Goal: Information Seeking & Learning: Learn about a topic

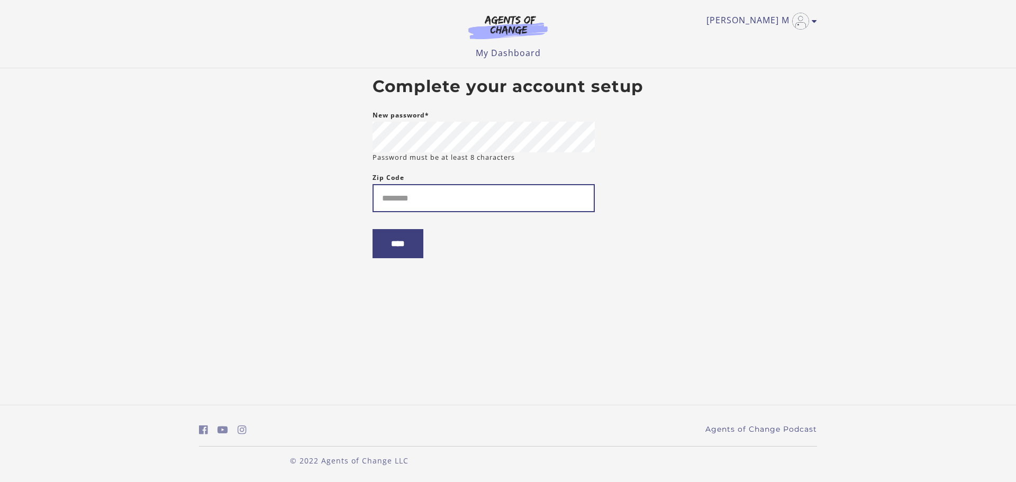
click at [408, 201] on input "Zip Code" at bounding box center [483, 198] width 222 height 28
type input "*****"
click at [409, 249] on input "****" at bounding box center [397, 243] width 51 height 29
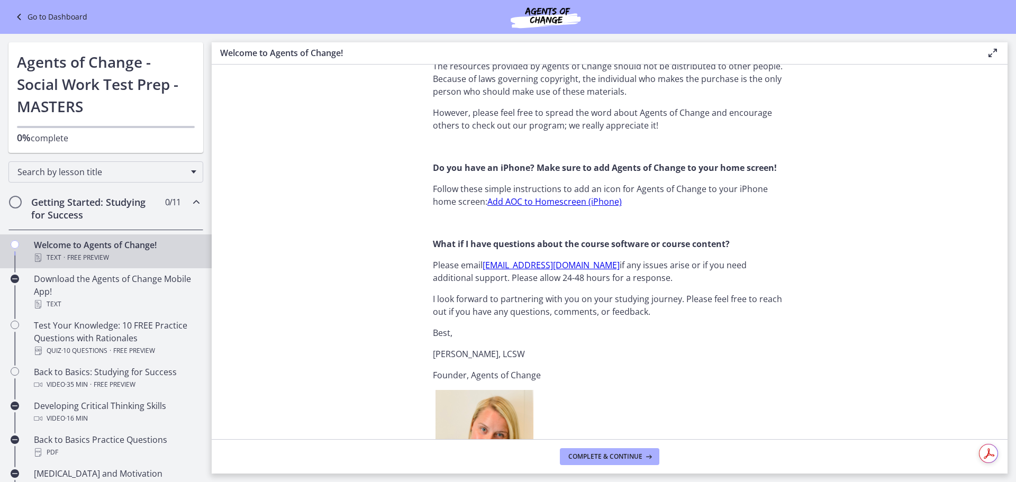
scroll to position [1164, 0]
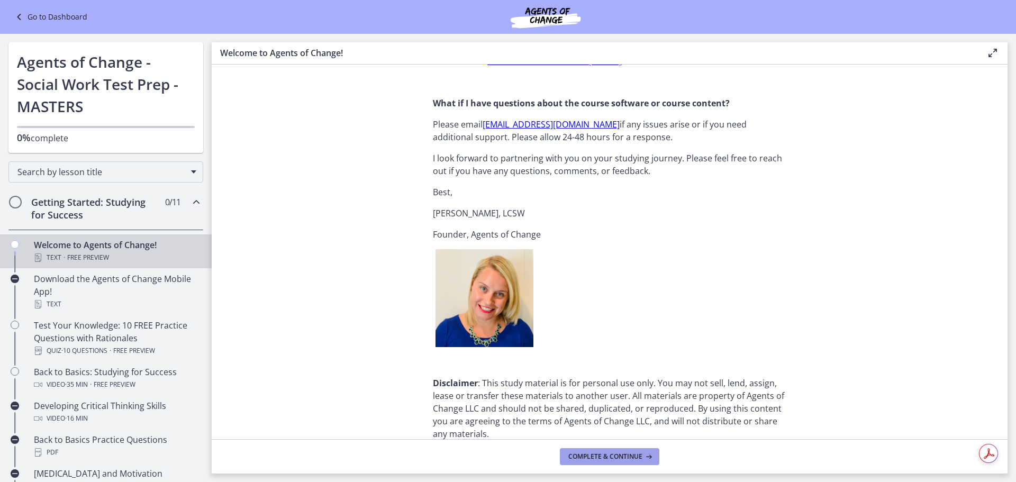
click at [610, 459] on span "Complete & continue" at bounding box center [605, 456] width 74 height 8
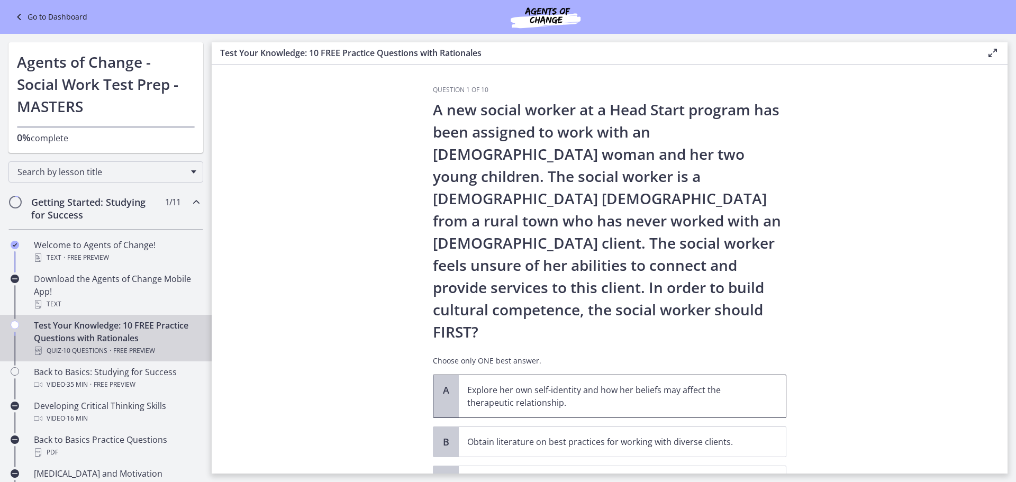
click at [445, 384] on span "A" at bounding box center [446, 390] width 13 height 13
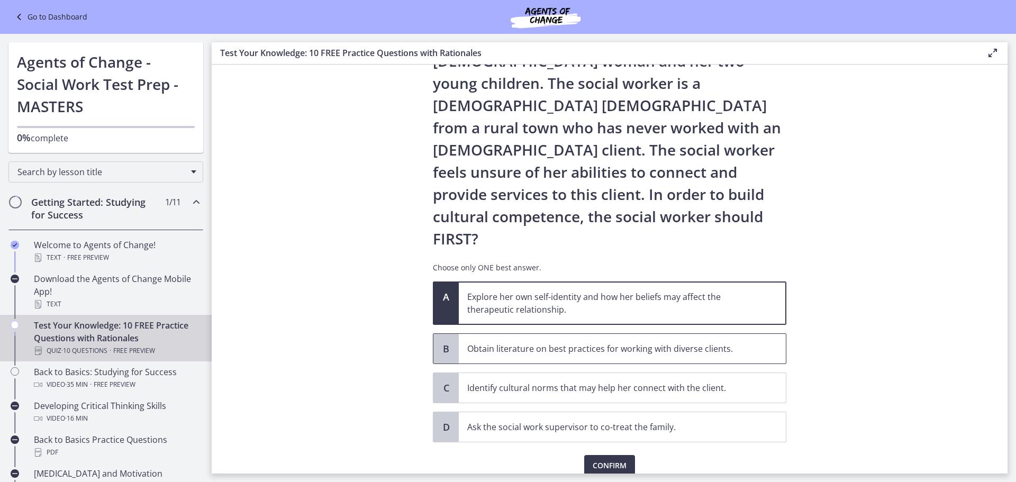
scroll to position [94, 0]
click at [597, 459] on span "Confirm" at bounding box center [609, 465] width 34 height 13
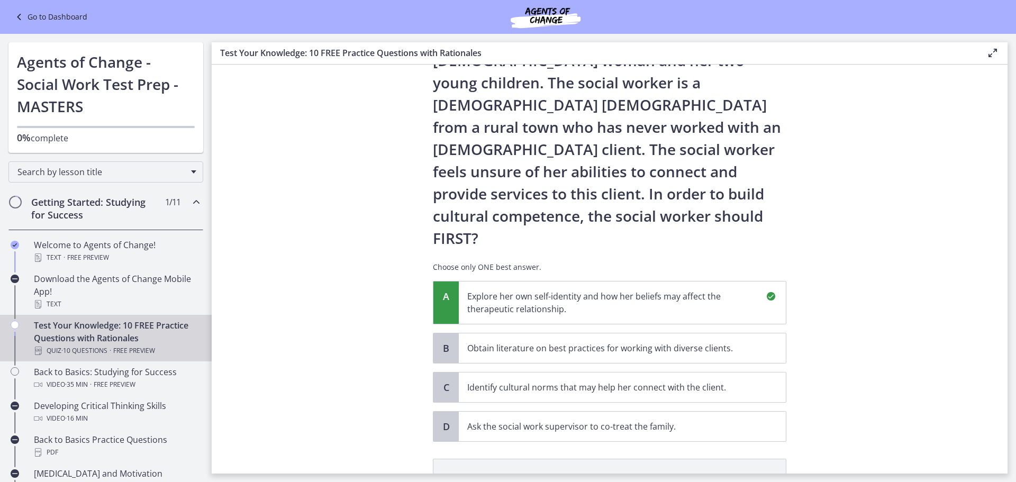
scroll to position [217, 0]
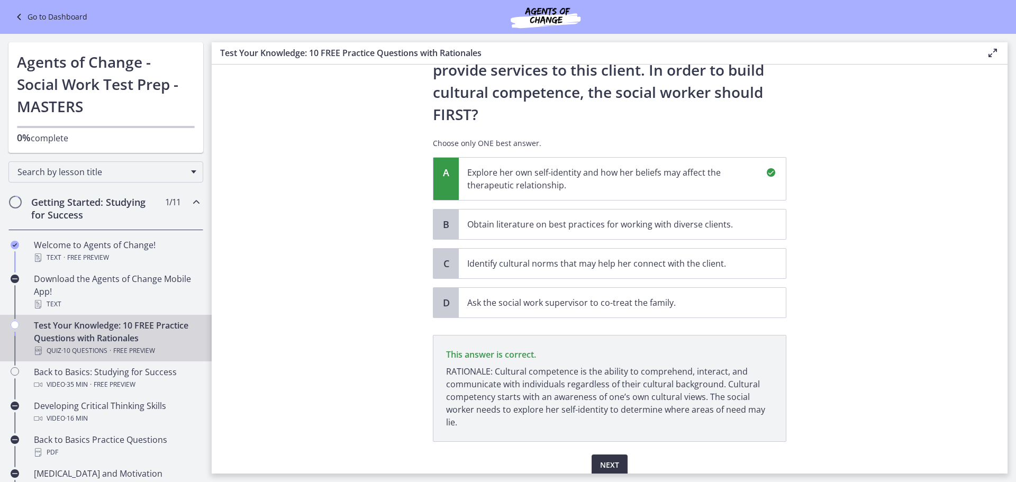
click at [599, 454] on button "Next" at bounding box center [609, 464] width 36 height 21
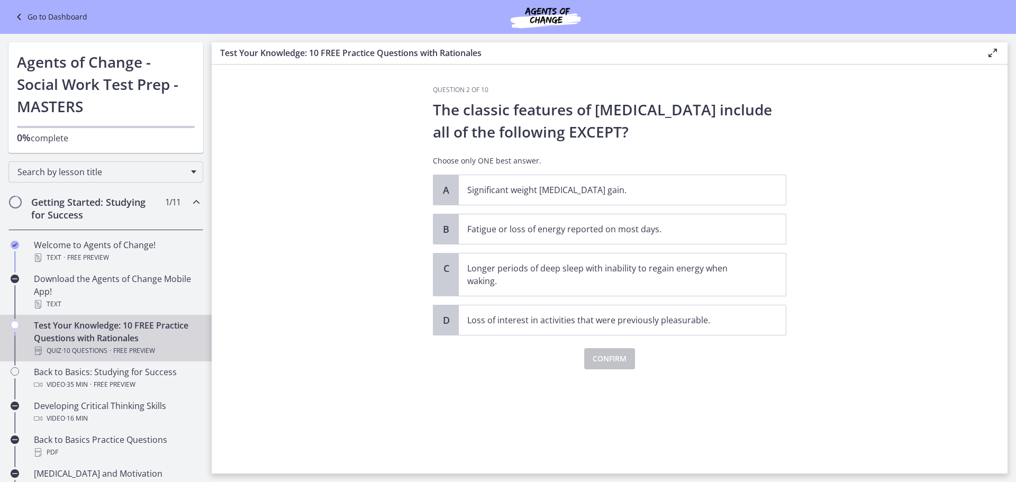
scroll to position [0, 0]
click at [631, 197] on span "Significant weight loss or weight gain." at bounding box center [622, 190] width 327 height 30
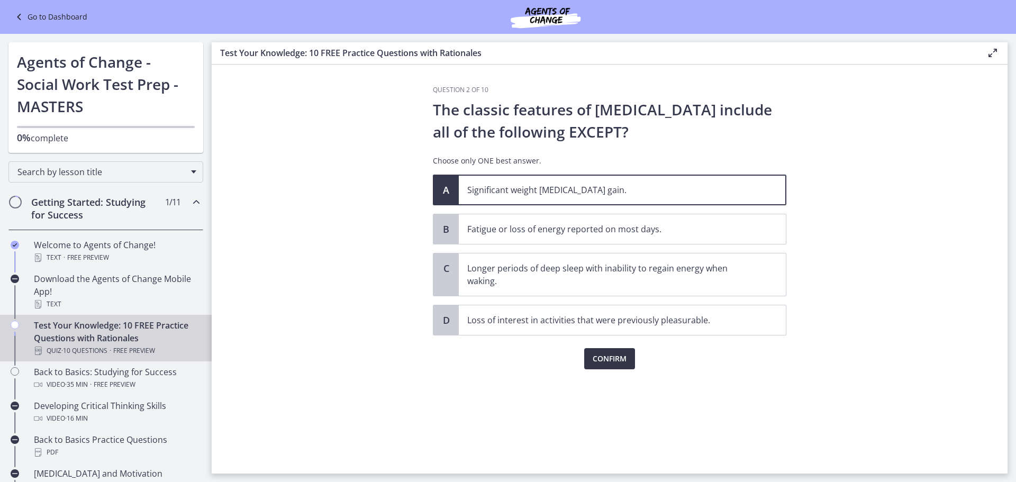
click at [603, 359] on span "Confirm" at bounding box center [609, 358] width 34 height 13
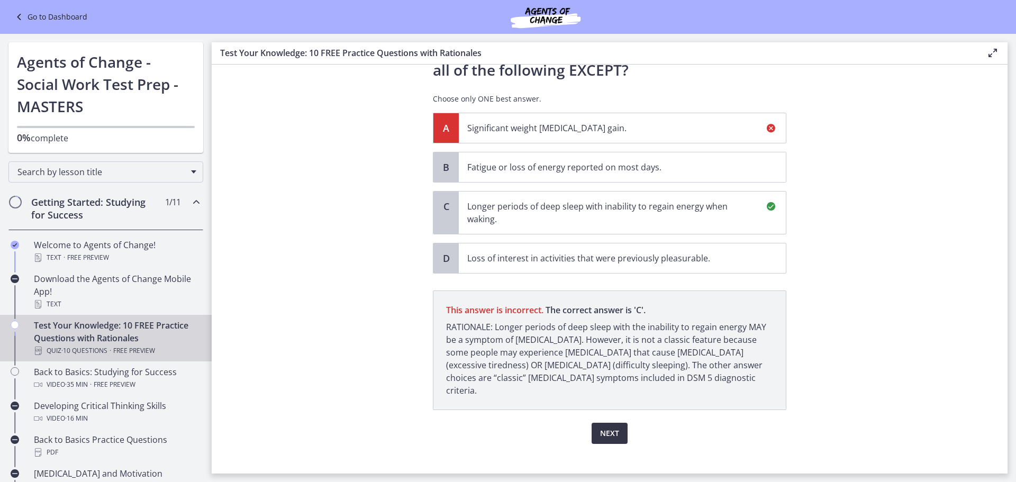
scroll to position [62, 0]
click at [609, 427] on span "Next" at bounding box center [609, 433] width 19 height 13
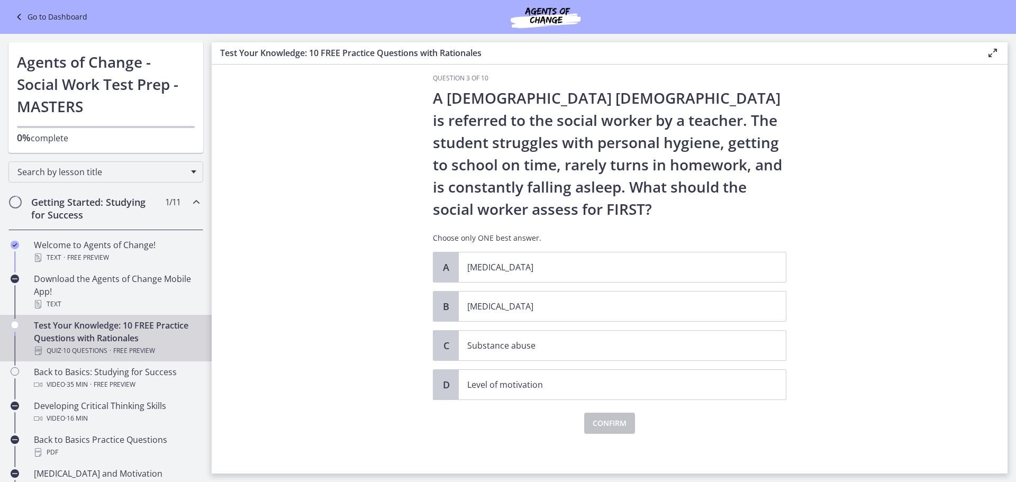
scroll to position [14, 0]
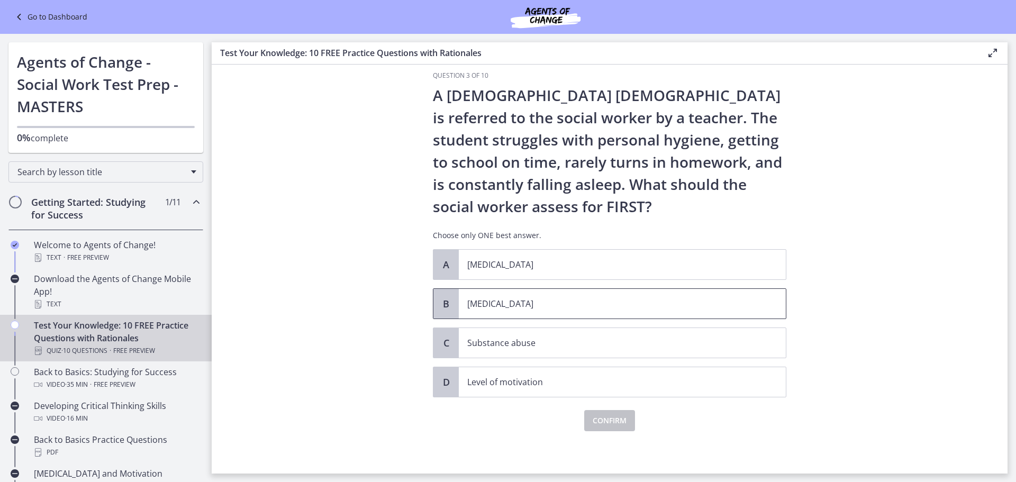
click at [516, 303] on p "Child neglect" at bounding box center [611, 303] width 289 height 13
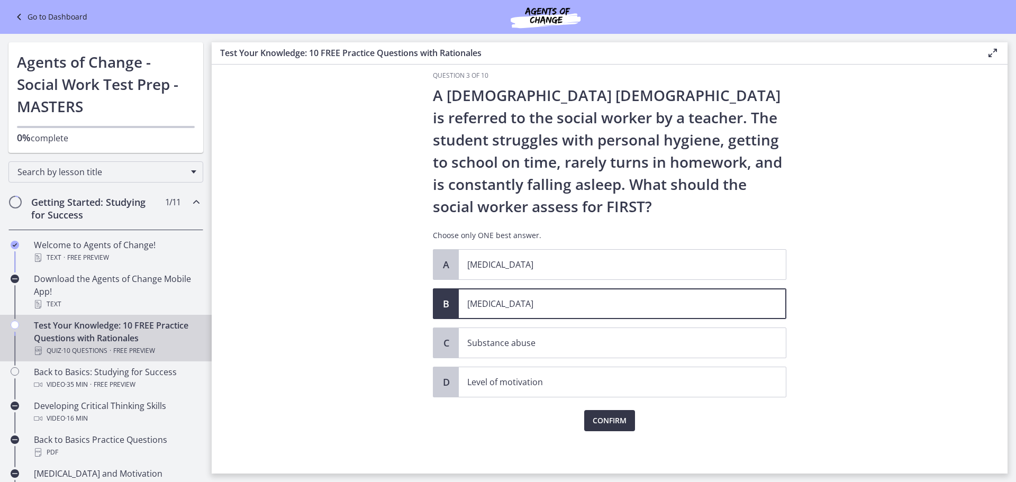
click at [609, 417] on span "Confirm" at bounding box center [609, 420] width 34 height 13
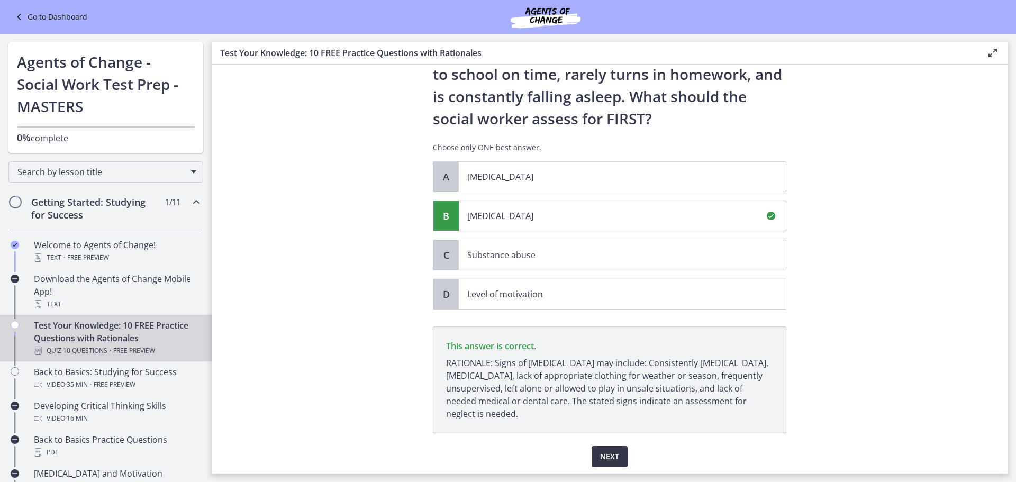
scroll to position [138, 0]
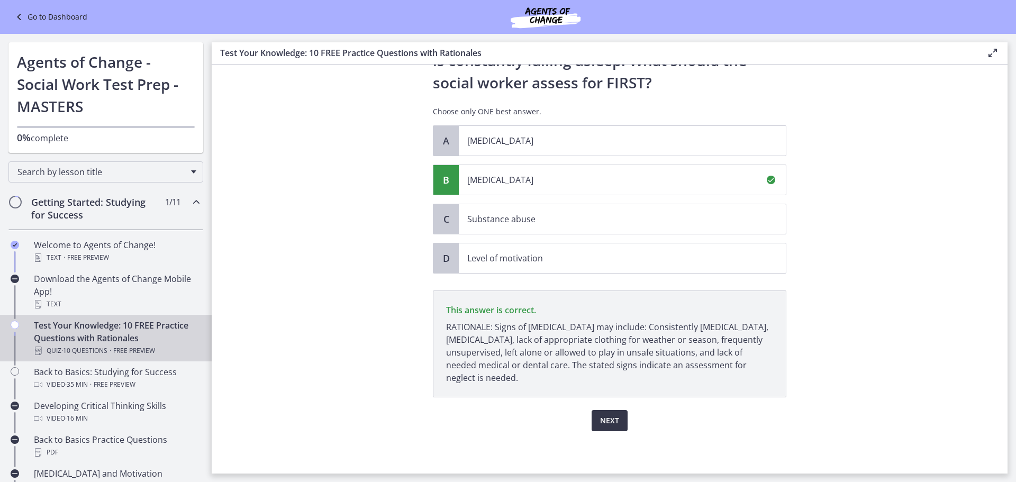
click at [607, 416] on span "Next" at bounding box center [609, 420] width 19 height 13
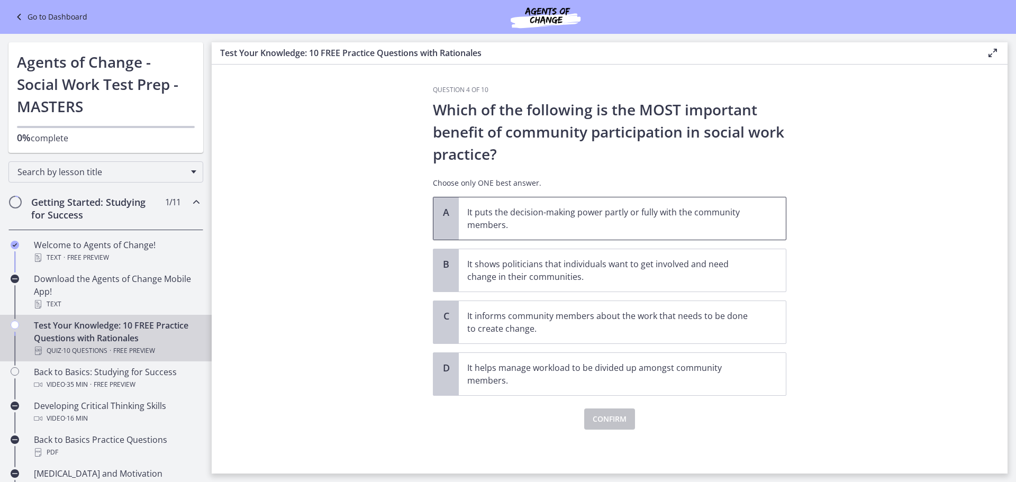
click at [536, 218] on p "It puts the decision-making power partly or fully with the community members." at bounding box center [611, 218] width 289 height 25
click at [606, 422] on span "Confirm" at bounding box center [609, 419] width 34 height 13
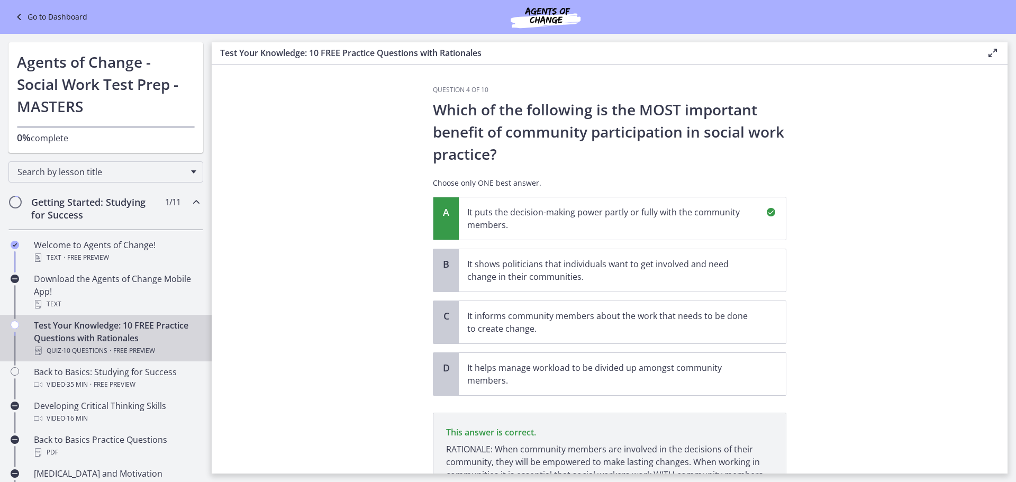
scroll to position [110, 0]
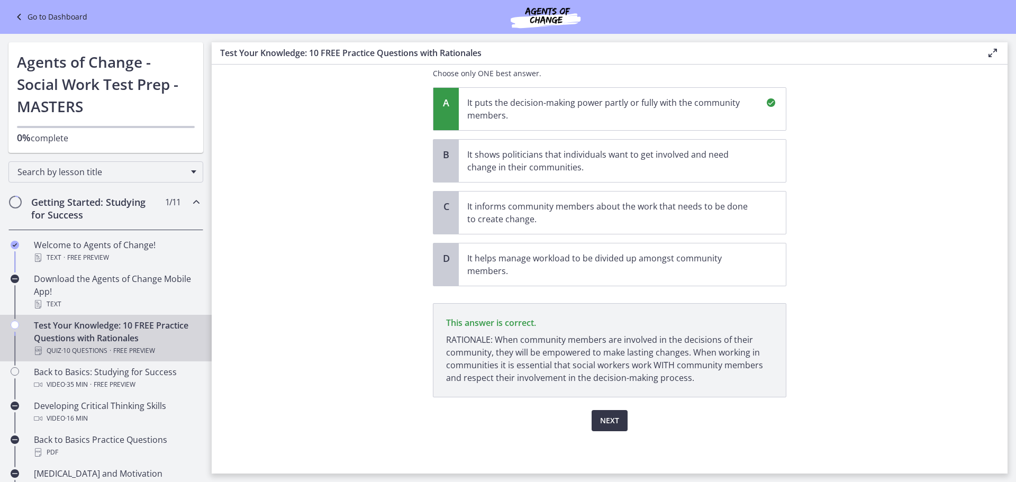
click at [603, 421] on span "Next" at bounding box center [609, 420] width 19 height 13
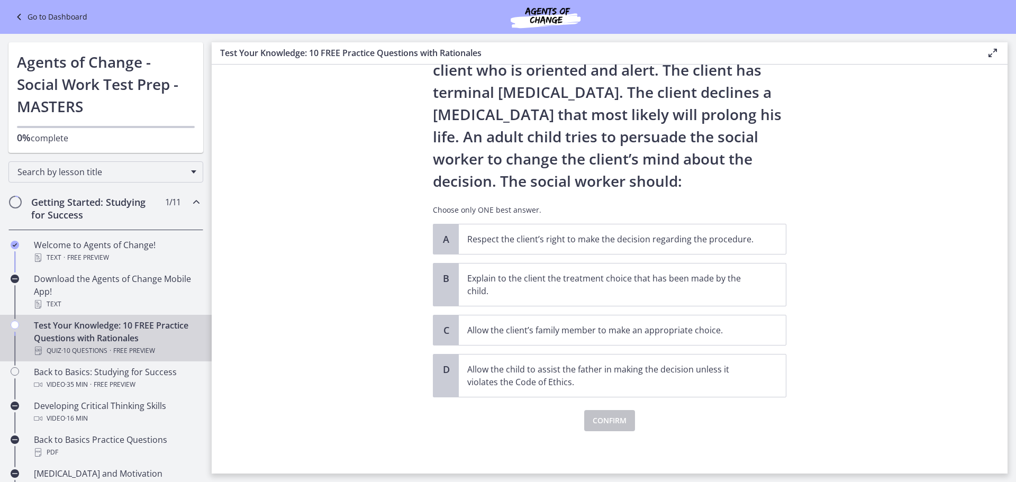
scroll to position [0, 0]
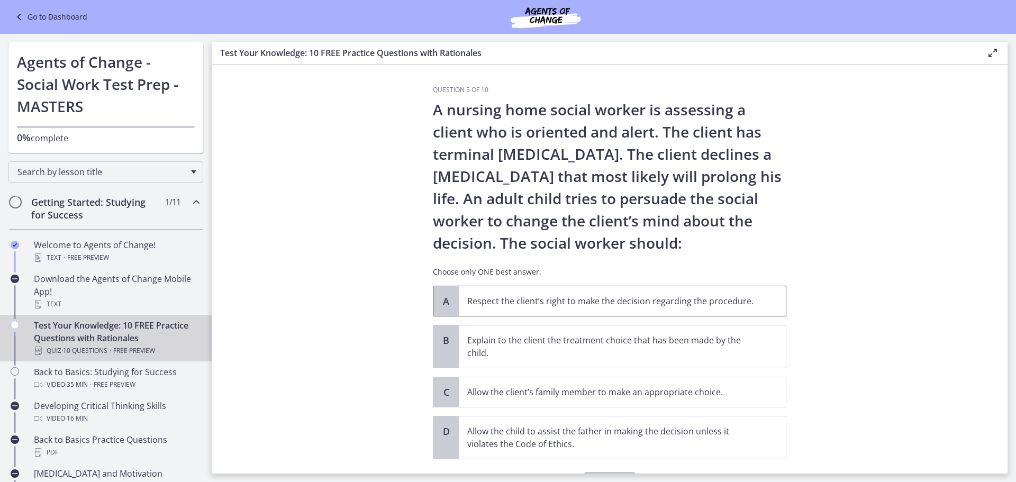
click at [677, 299] on p "Respect the client’s right to make the decision regarding the procedure." at bounding box center [611, 301] width 289 height 13
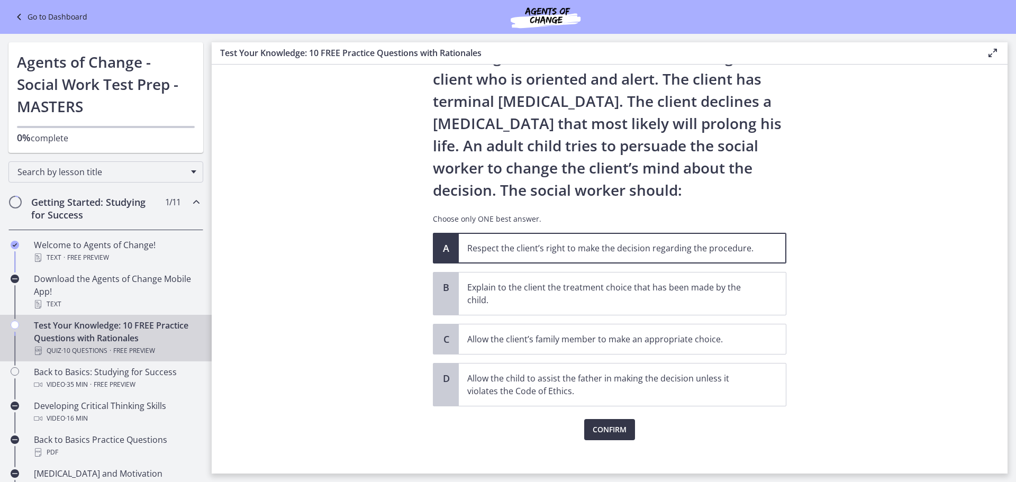
click at [608, 431] on span "Confirm" at bounding box center [609, 429] width 34 height 13
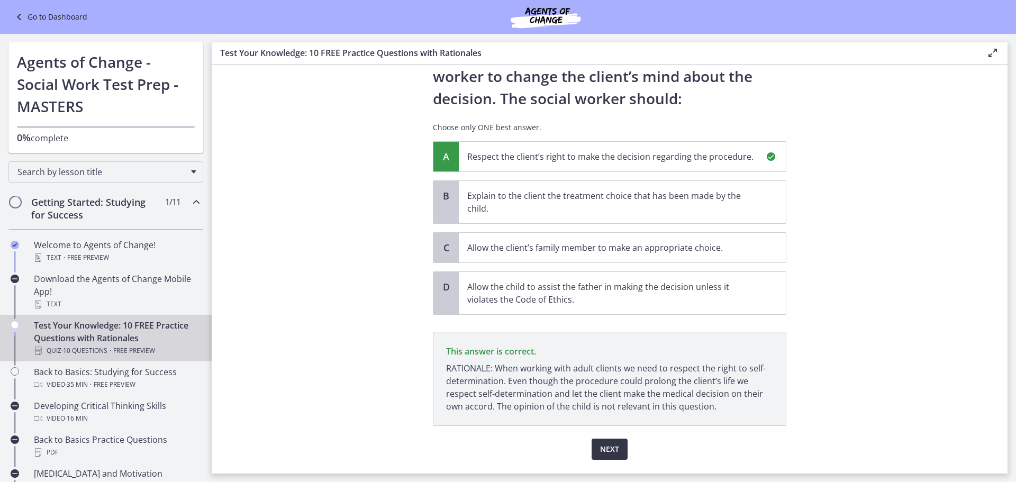
scroll to position [173, 0]
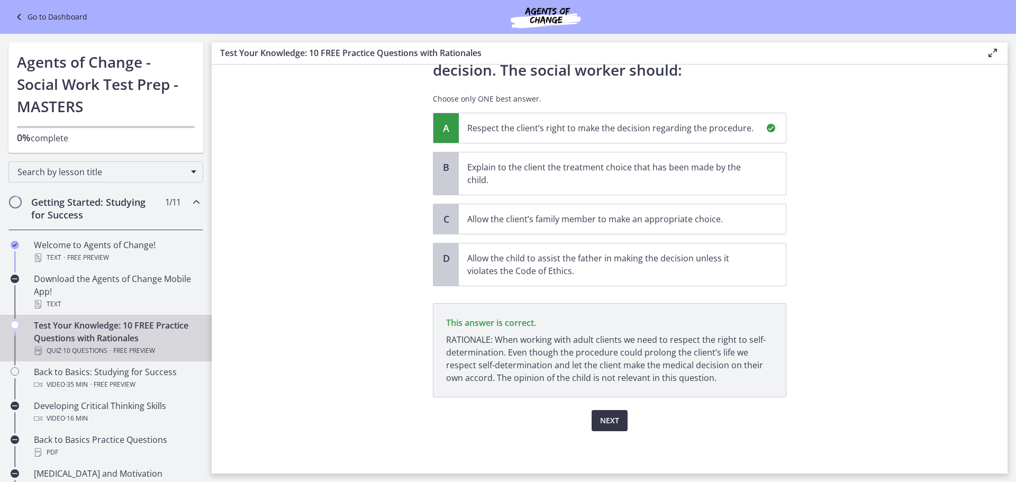
click at [610, 420] on span "Next" at bounding box center [609, 420] width 19 height 13
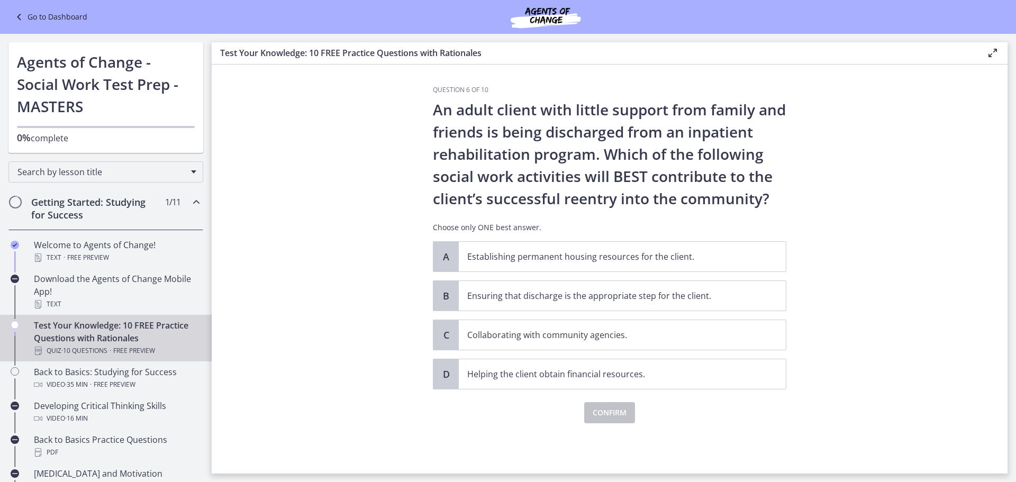
scroll to position [0, 0]
click at [536, 253] on p "Establishing permanent housing resources for the client." at bounding box center [611, 256] width 289 height 13
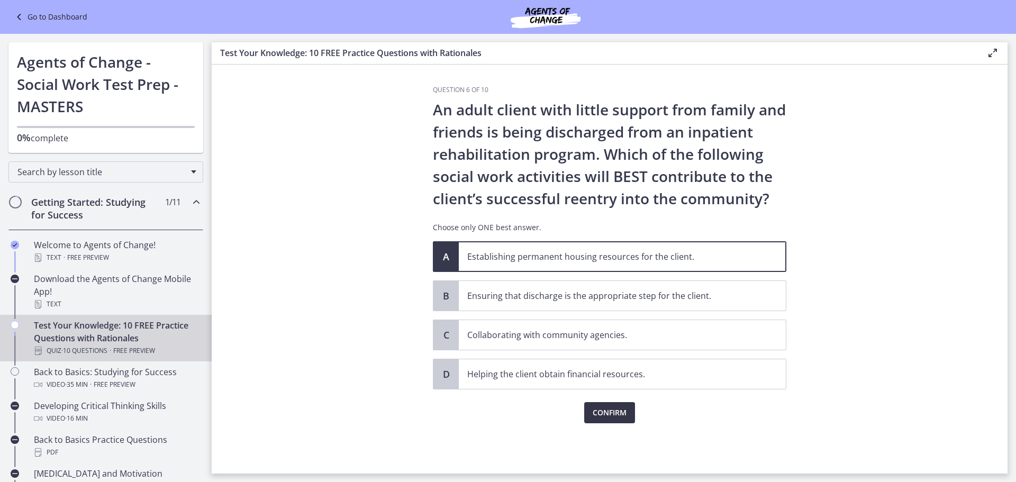
click at [614, 414] on span "Confirm" at bounding box center [609, 412] width 34 height 13
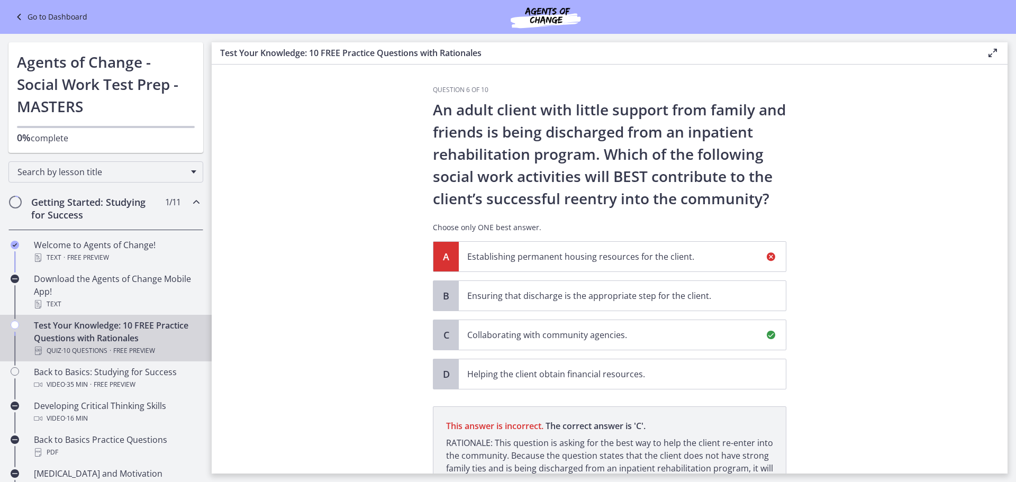
scroll to position [116, 0]
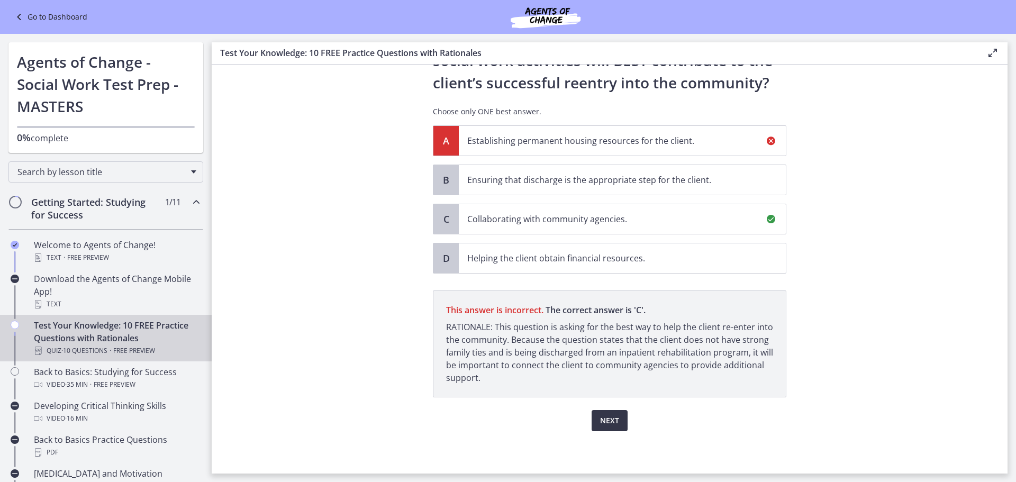
click at [602, 422] on span "Next" at bounding box center [609, 420] width 19 height 13
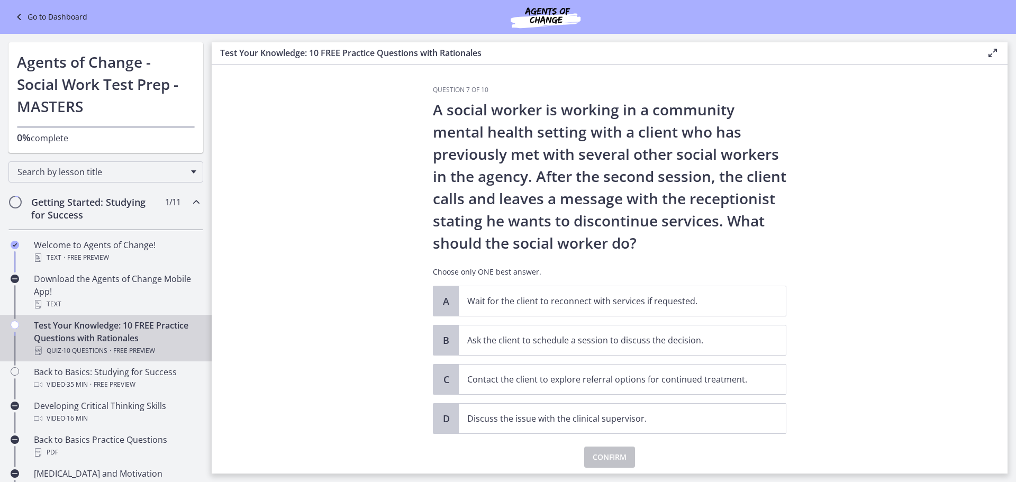
scroll to position [37, 0]
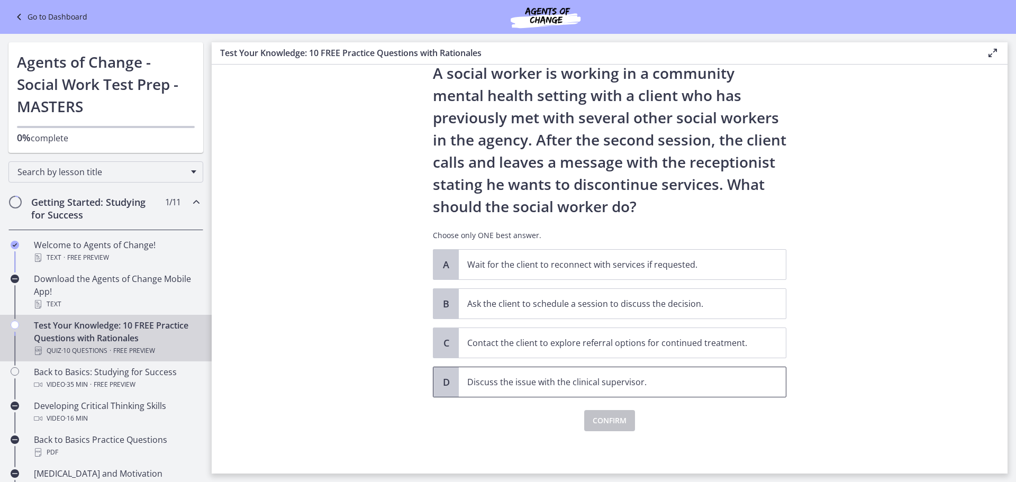
click at [587, 382] on p "Discuss the issue with the clinical supervisor." at bounding box center [611, 382] width 289 height 13
click at [596, 419] on span "Confirm" at bounding box center [609, 420] width 34 height 13
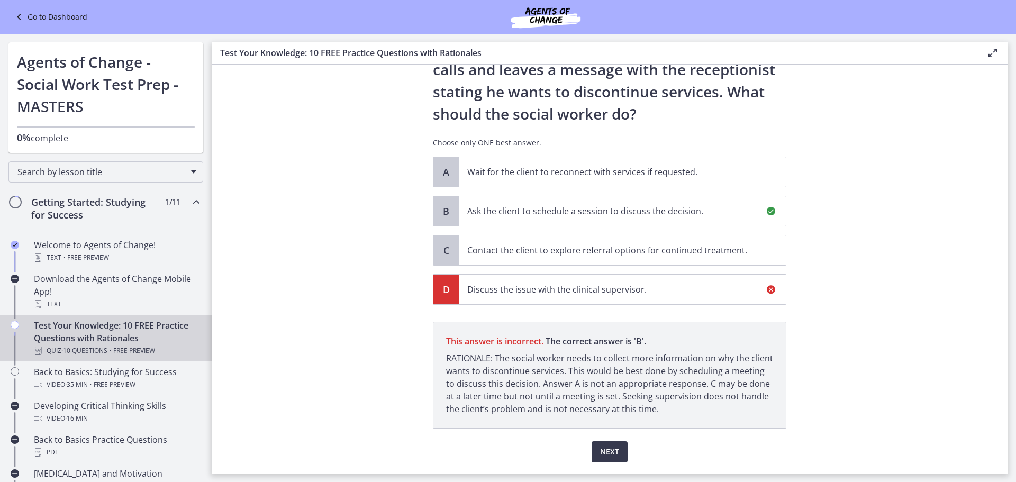
scroll to position [160, 0]
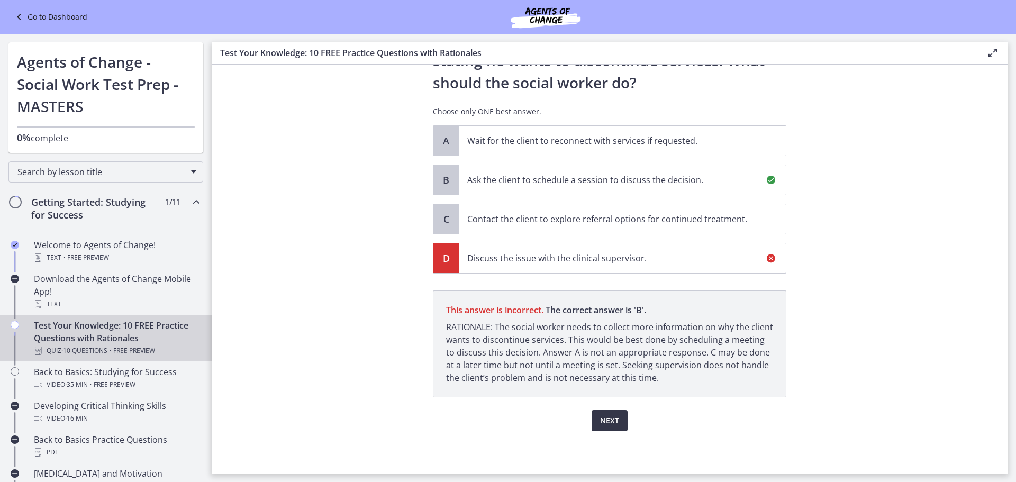
click at [601, 420] on span "Next" at bounding box center [609, 420] width 19 height 13
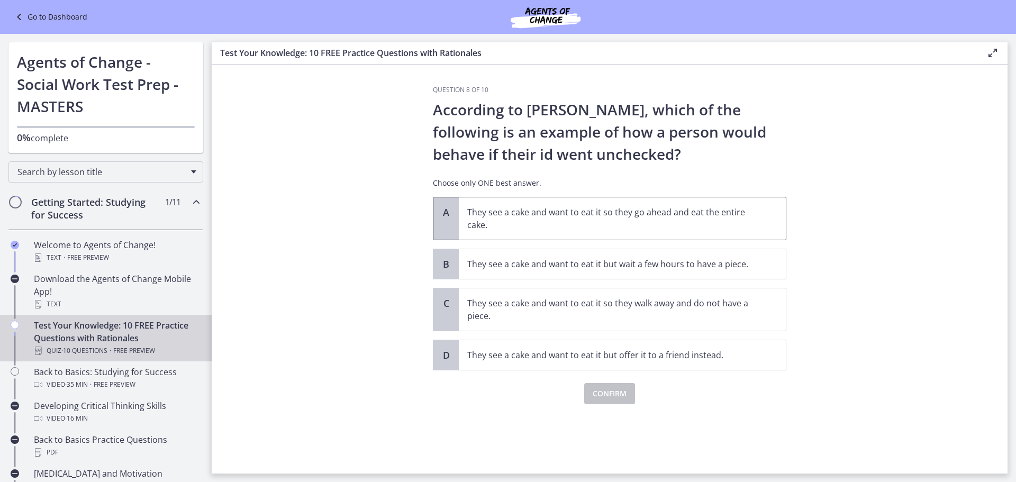
click at [611, 217] on p "They see a cake and want to eat it so they go ahead and eat the entire cake." at bounding box center [611, 218] width 289 height 25
click at [605, 400] on button "Confirm" at bounding box center [609, 393] width 51 height 21
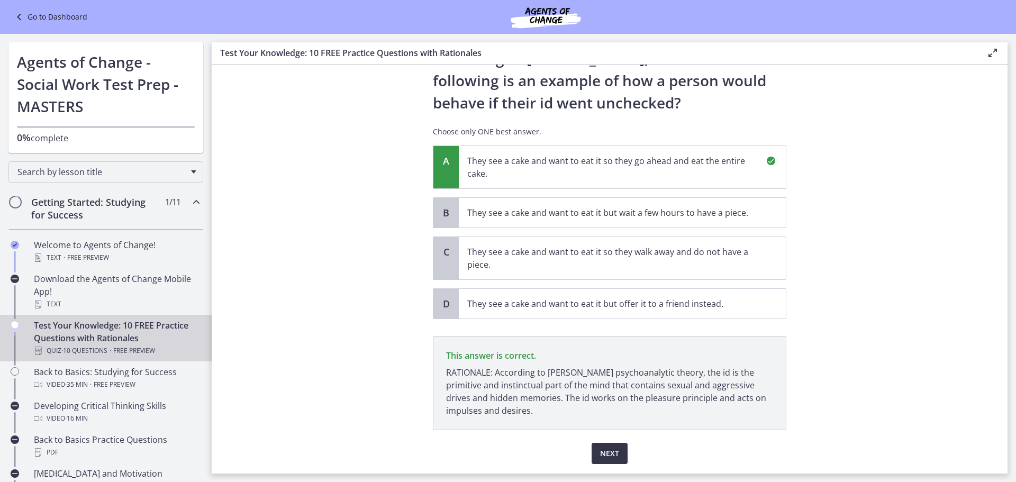
scroll to position [84, 0]
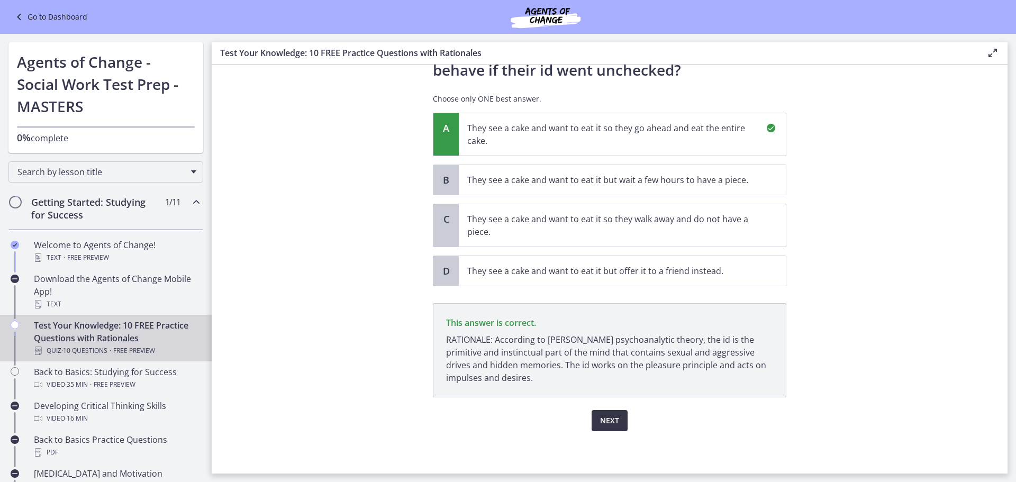
click at [610, 428] on button "Next" at bounding box center [609, 420] width 36 height 21
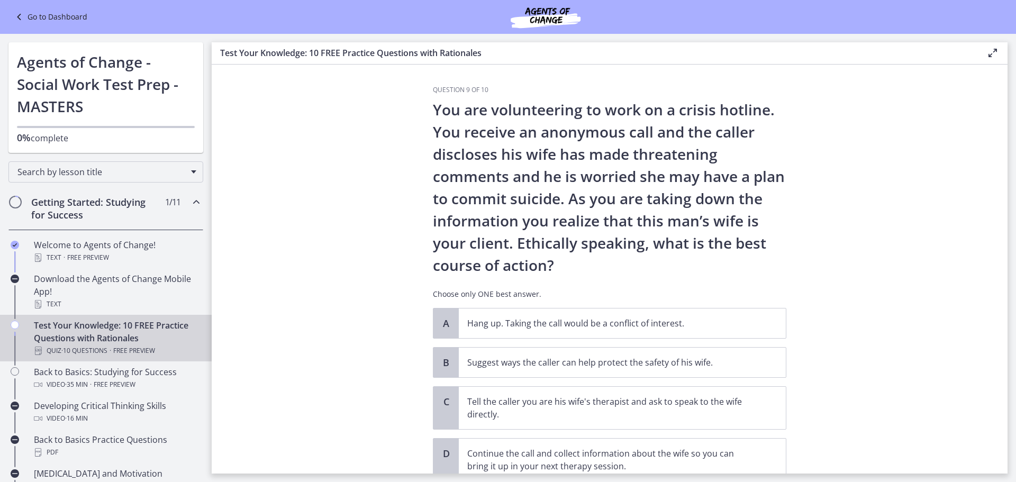
scroll to position [53, 0]
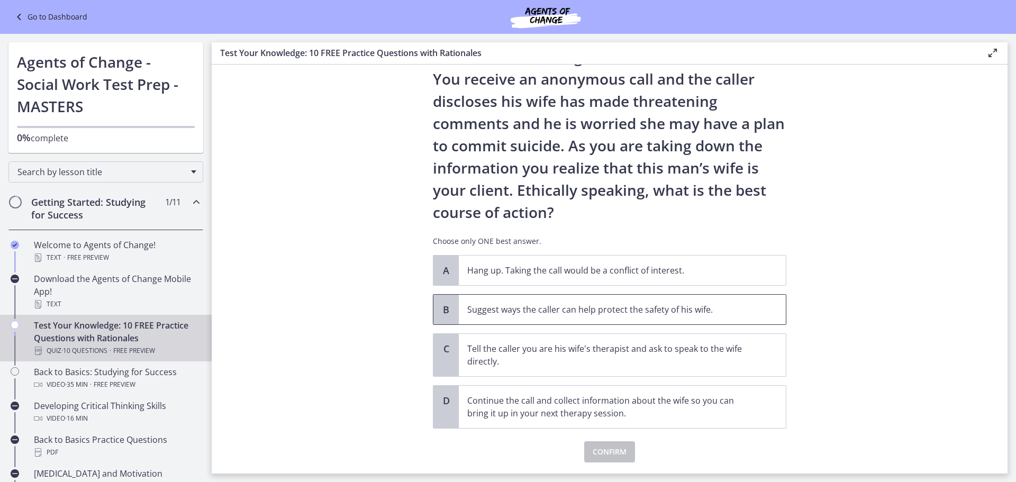
click at [580, 313] on p "Suggest ways the caller can help protect the safety of his wife." at bounding box center [611, 309] width 289 height 13
click at [608, 454] on span "Confirm" at bounding box center [609, 451] width 34 height 13
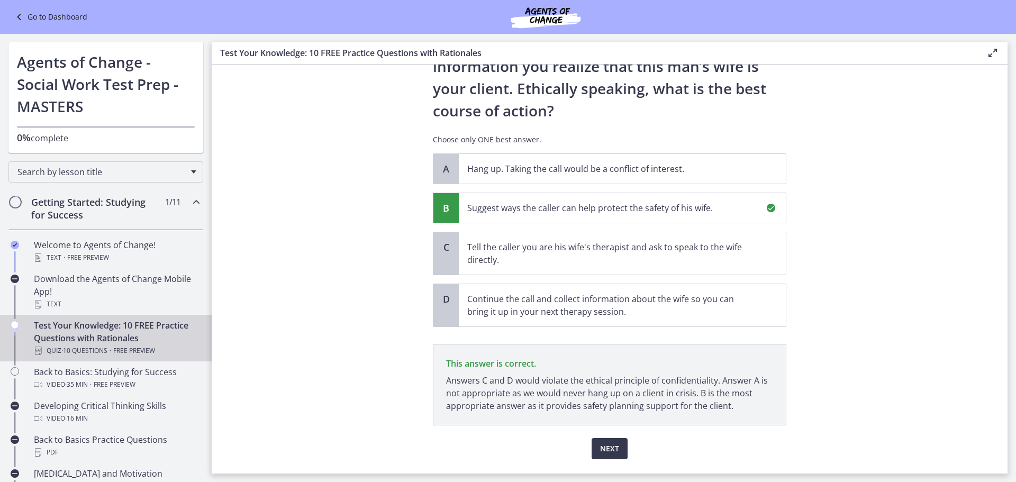
scroll to position [183, 0]
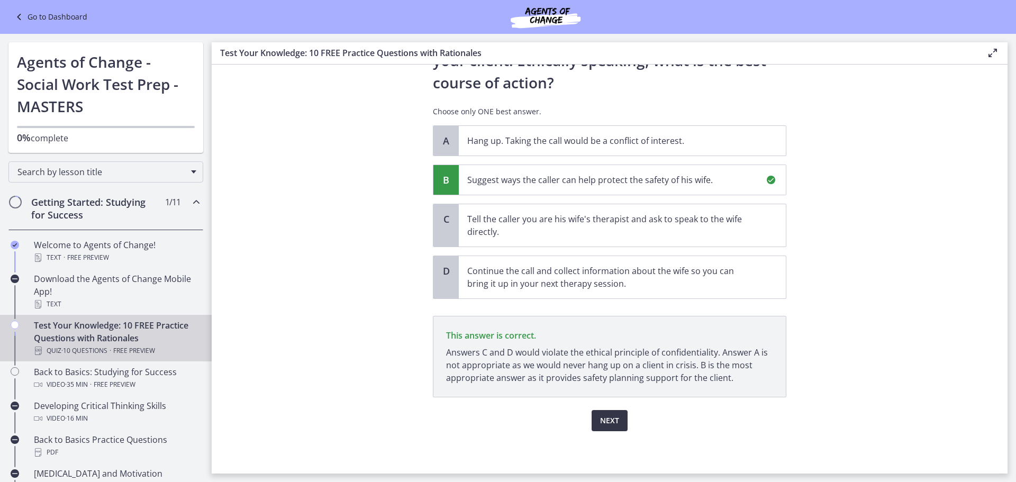
click at [609, 422] on span "Next" at bounding box center [609, 420] width 19 height 13
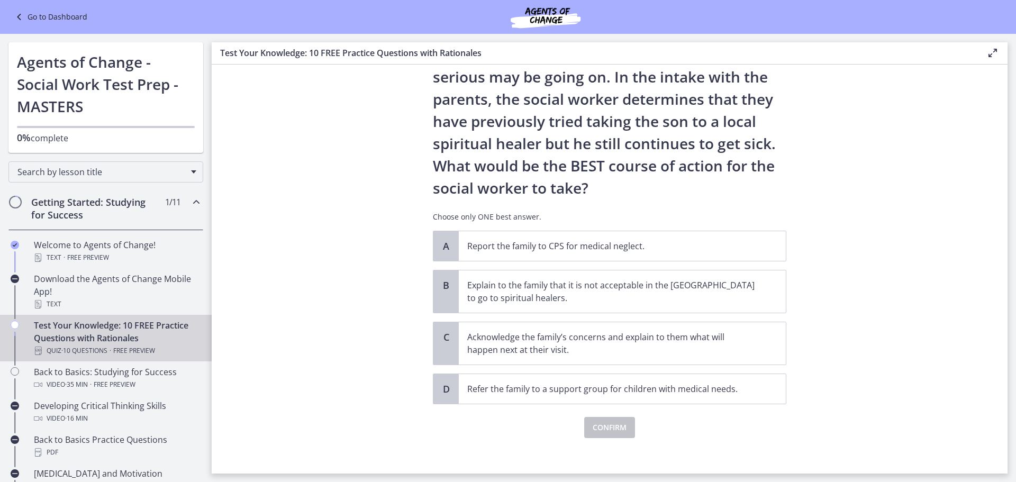
scroll to position [151, 0]
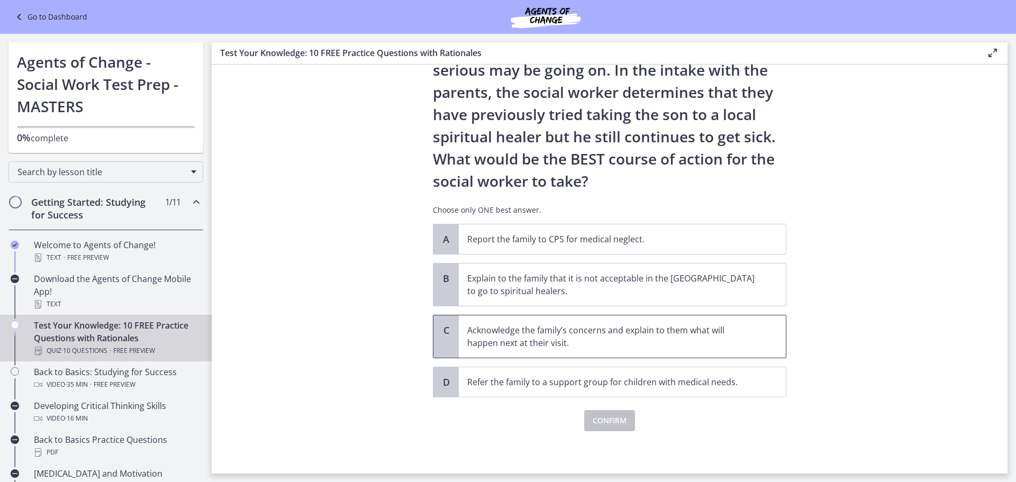
click at [653, 334] on p "Acknowledge the family’s concerns and explain to them what will happen next at …" at bounding box center [611, 336] width 289 height 25
click at [609, 416] on span "Confirm" at bounding box center [609, 420] width 34 height 13
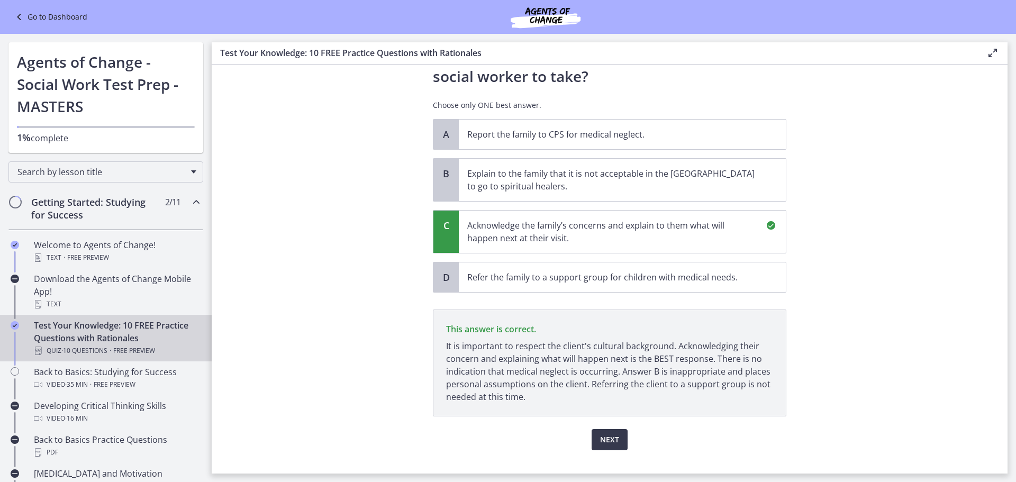
scroll to position [275, 0]
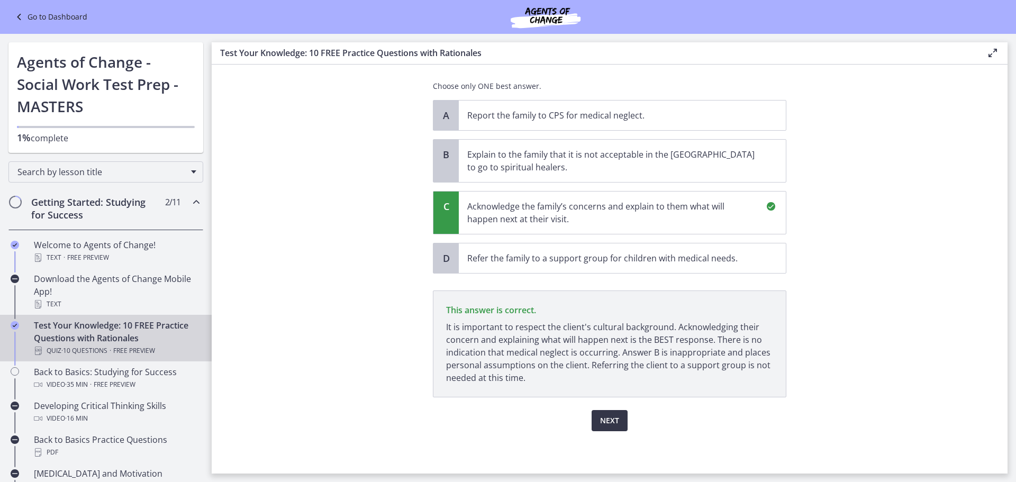
click at [609, 420] on span "Next" at bounding box center [609, 420] width 19 height 13
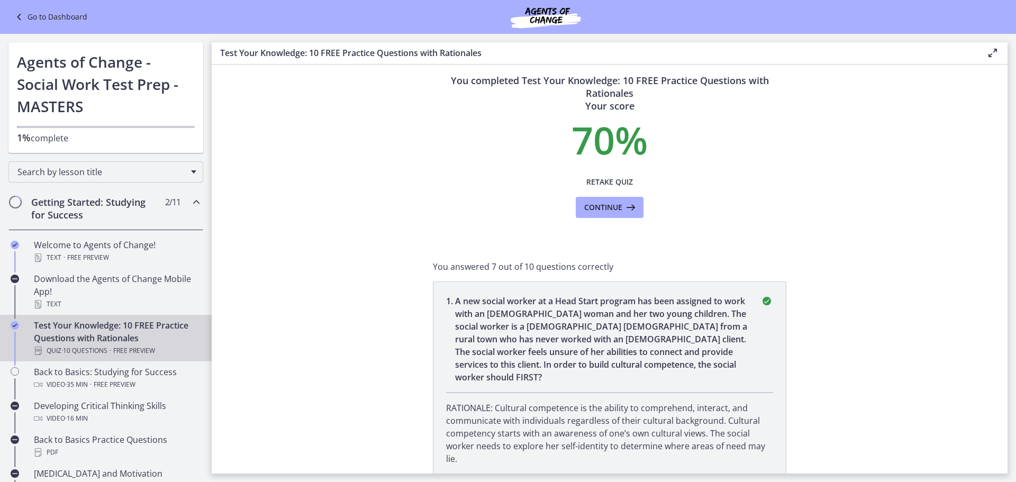
scroll to position [0, 0]
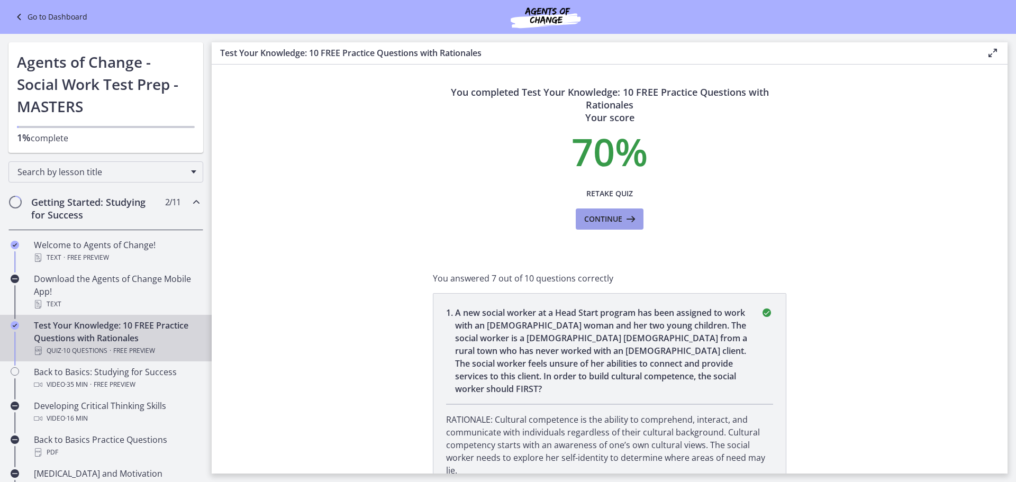
click at [614, 221] on span "Continue" at bounding box center [603, 219] width 38 height 13
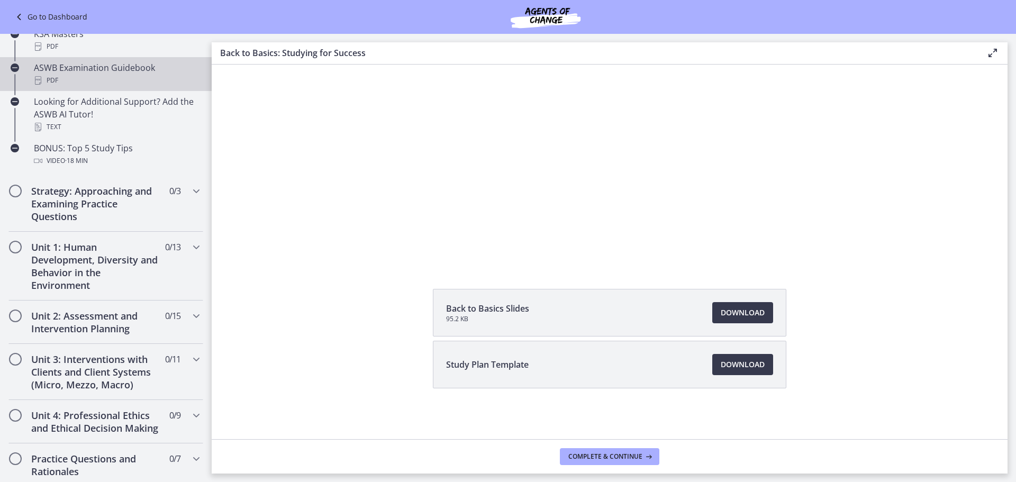
scroll to position [476, 0]
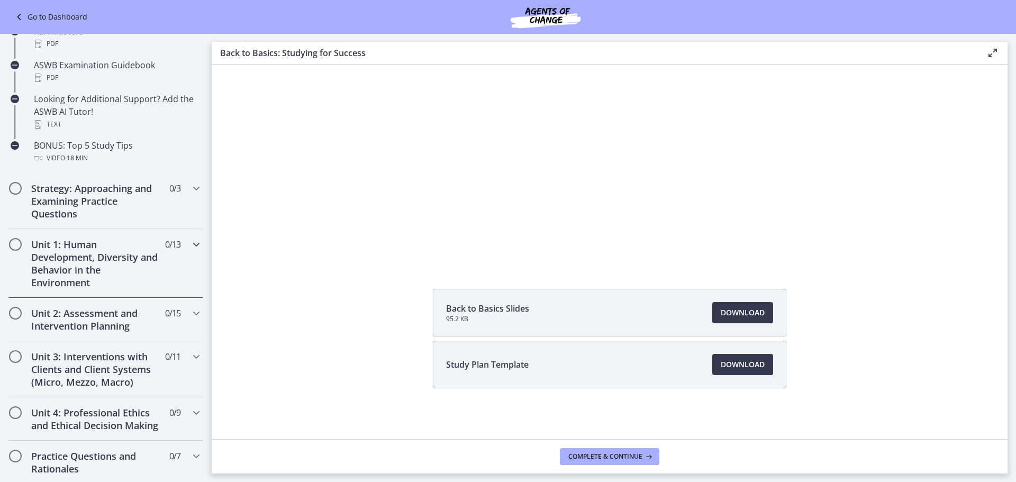
click at [102, 257] on h2 "Unit 1: Human Development, Diversity and Behavior in the Environment" at bounding box center [95, 263] width 129 height 51
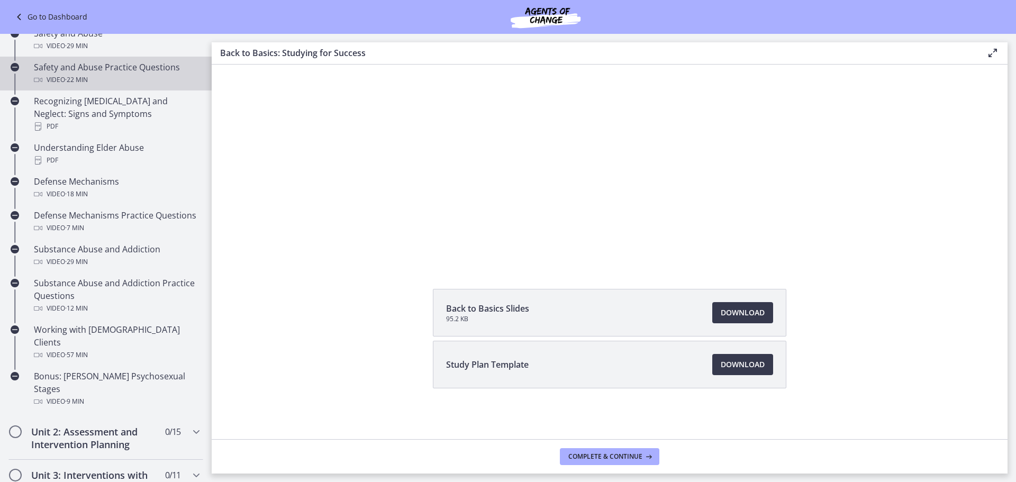
click at [84, 61] on div "Safety and Abuse Practice Questions Video · 22 min" at bounding box center [116, 73] width 165 height 25
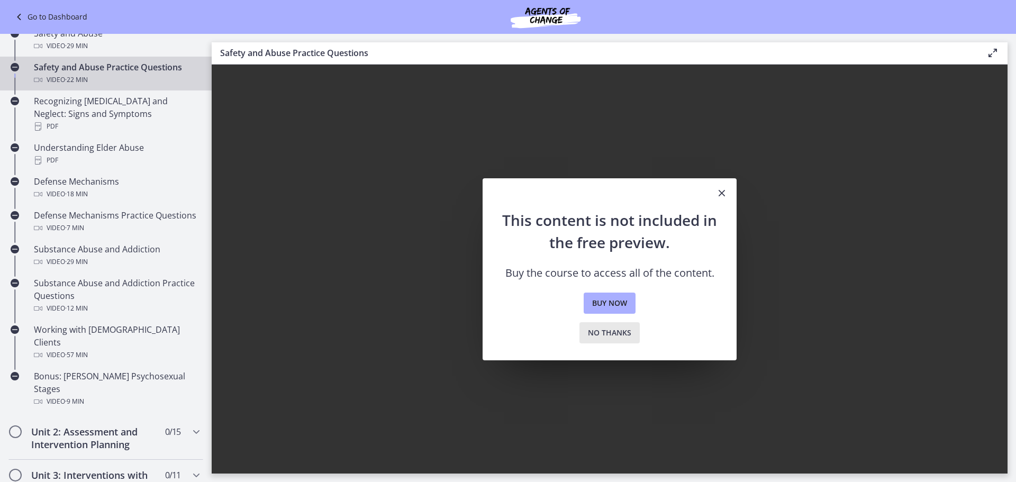
click at [614, 331] on span "No thanks" at bounding box center [609, 332] width 43 height 13
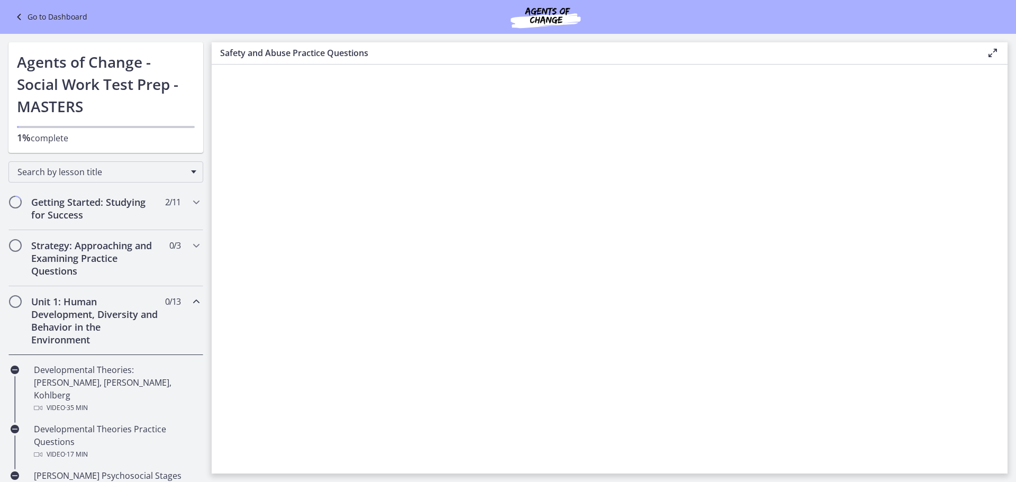
click at [19, 14] on icon at bounding box center [20, 17] width 15 height 13
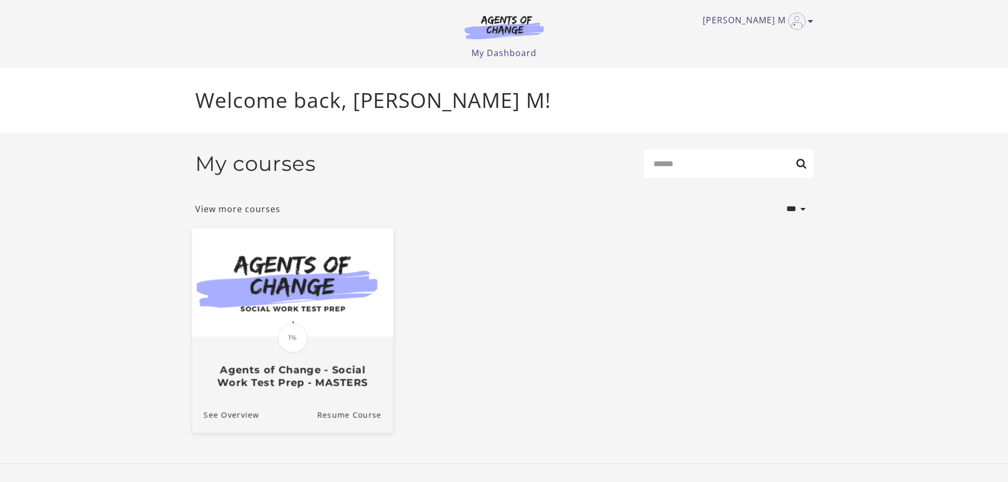
click at [311, 375] on h3 "Agents of Change - Social Work Test Prep - MASTERS" at bounding box center [292, 376] width 178 height 24
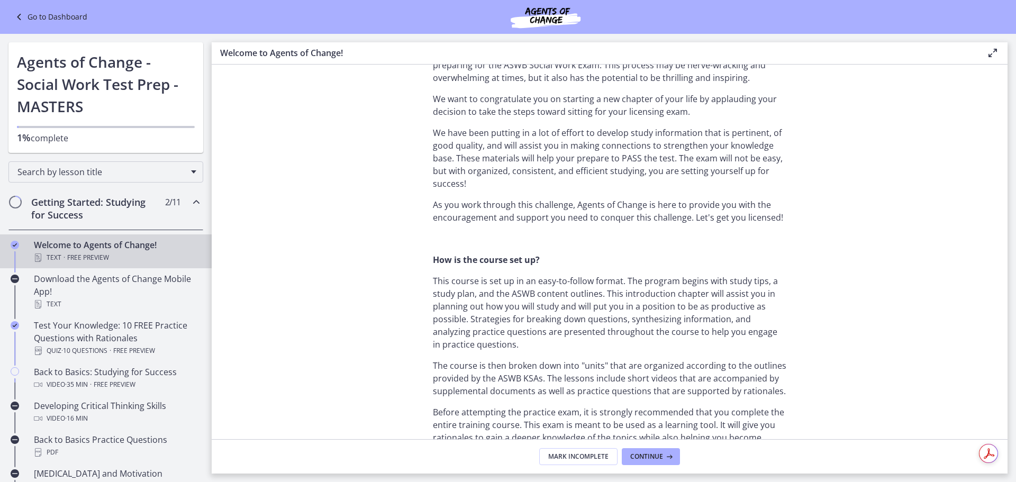
scroll to position [370, 0]
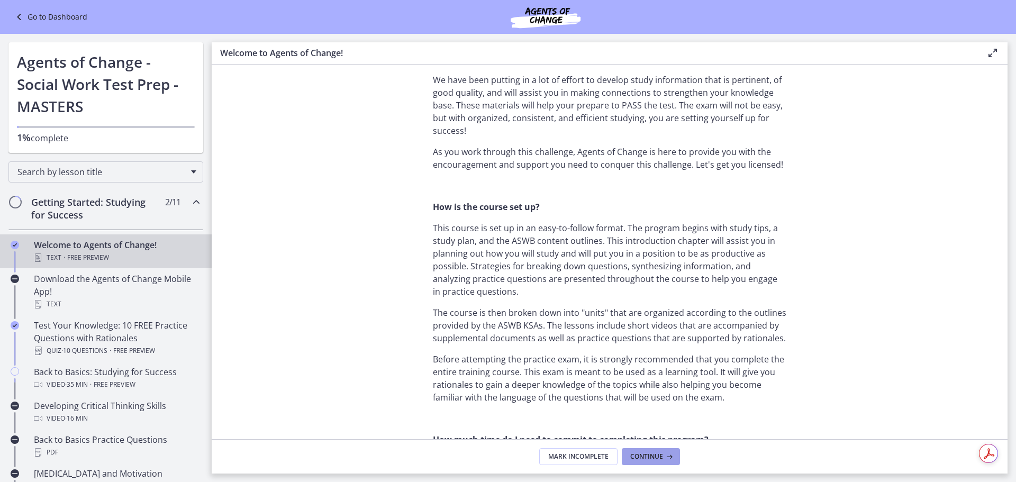
click at [653, 459] on span "Continue" at bounding box center [646, 456] width 33 height 8
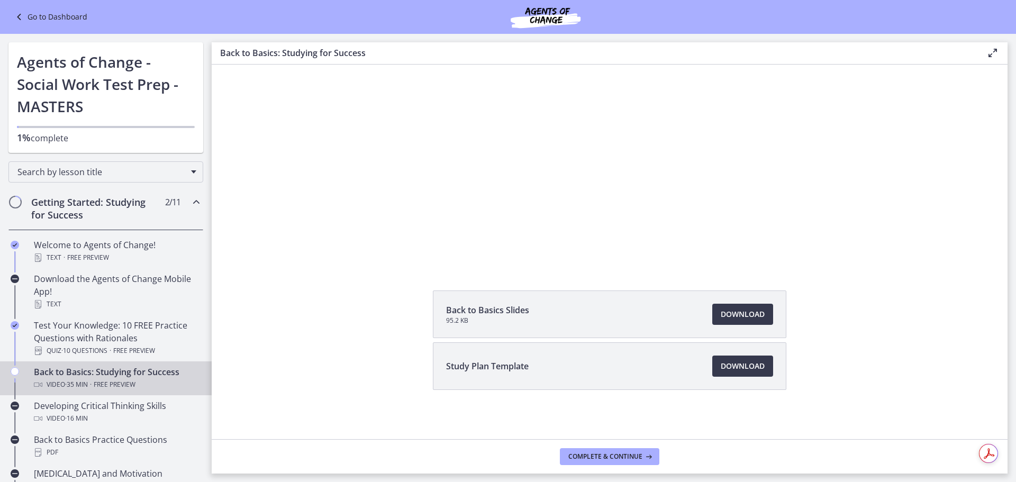
scroll to position [97, 0]
click at [484, 312] on span "Back to Basics Slides" at bounding box center [487, 308] width 83 height 13
click at [461, 367] on span "Study Plan Template" at bounding box center [487, 364] width 83 height 13
click at [641, 458] on span "Complete & continue" at bounding box center [605, 456] width 74 height 8
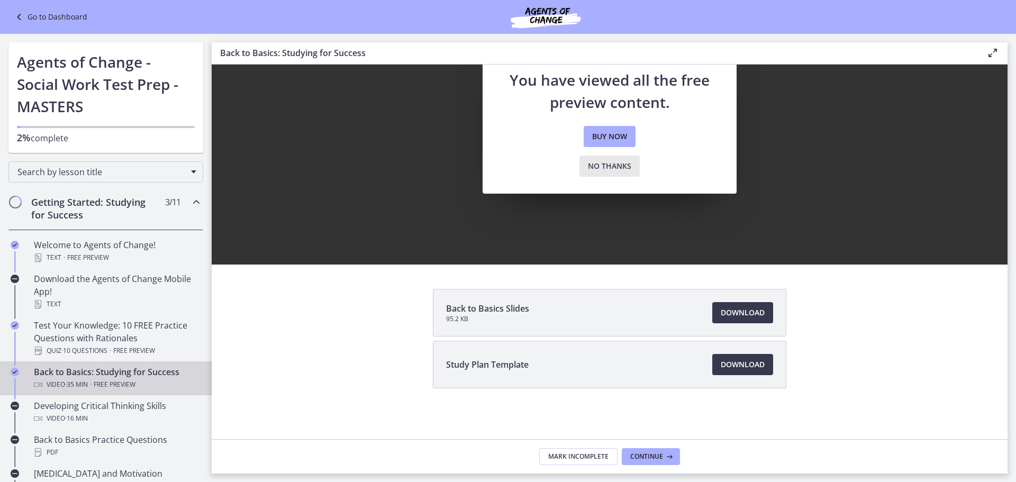
drag, startPoint x: 616, startPoint y: 166, endPoint x: 404, endPoint y: 199, distance: 214.1
click at [616, 166] on span "No thanks" at bounding box center [609, 166] width 43 height 13
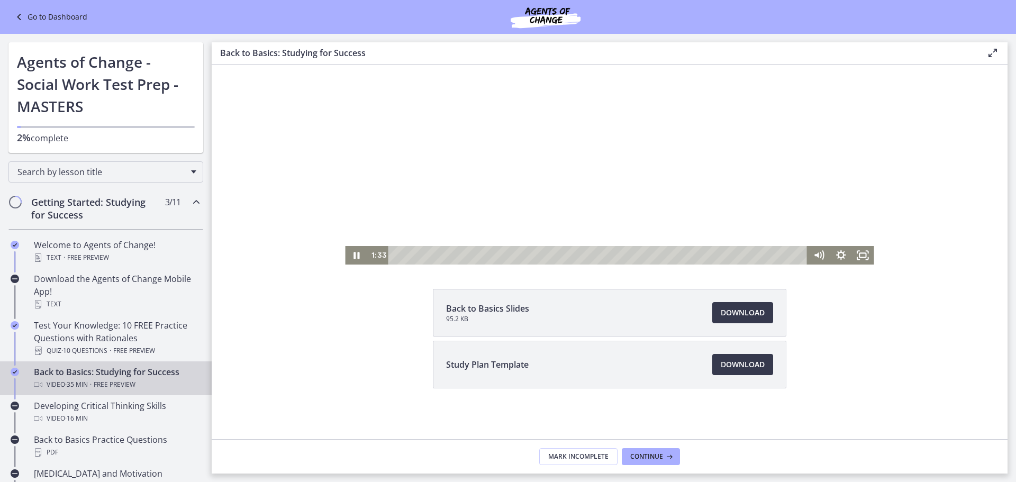
click at [616, 136] on div at bounding box center [609, 115] width 528 height 297
click at [475, 91] on div at bounding box center [609, 115] width 528 height 297
click at [631, 135] on div at bounding box center [609, 115] width 528 height 297
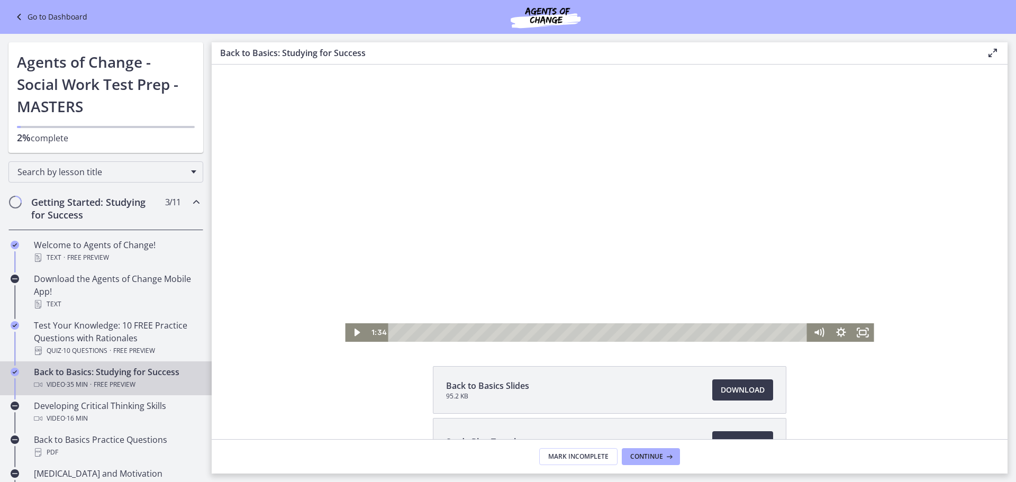
scroll to position [0, 0]
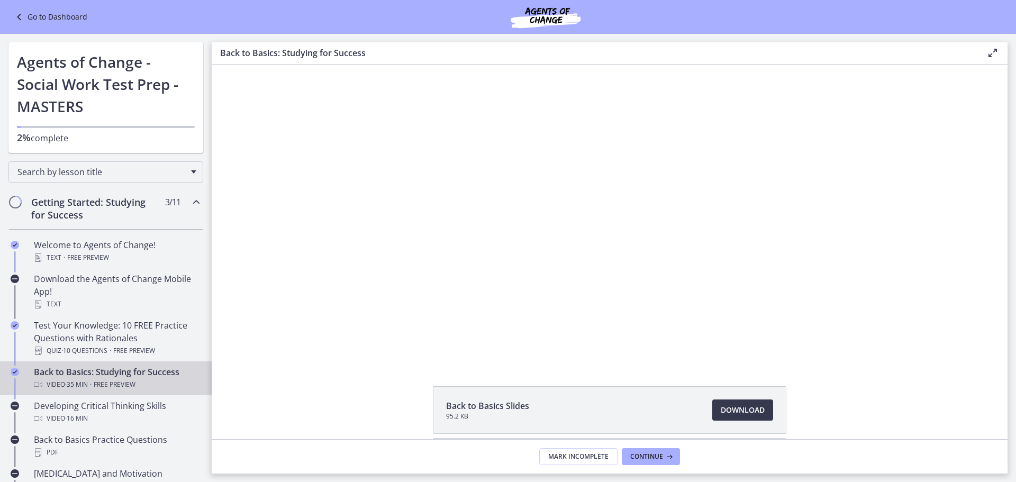
click at [987, 56] on icon at bounding box center [992, 53] width 13 height 13
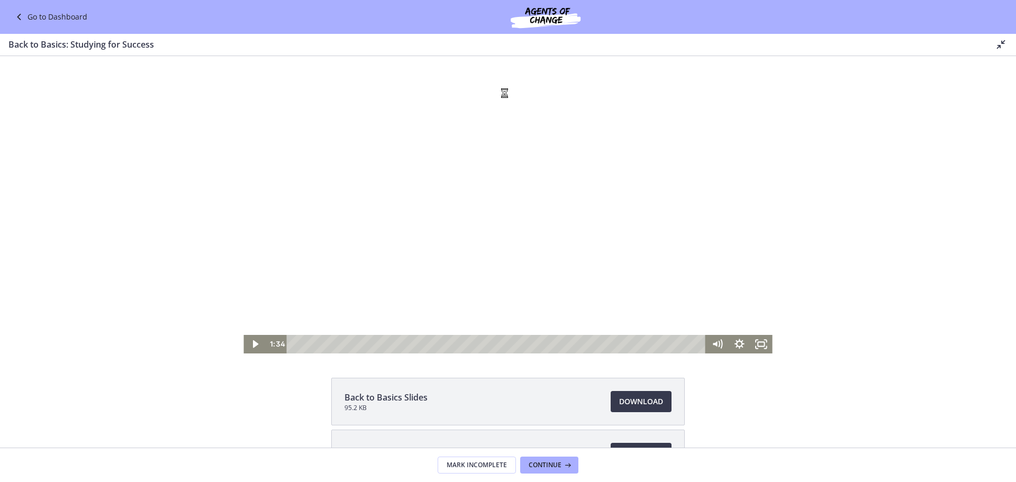
click at [381, 87] on div at bounding box center [507, 204] width 528 height 297
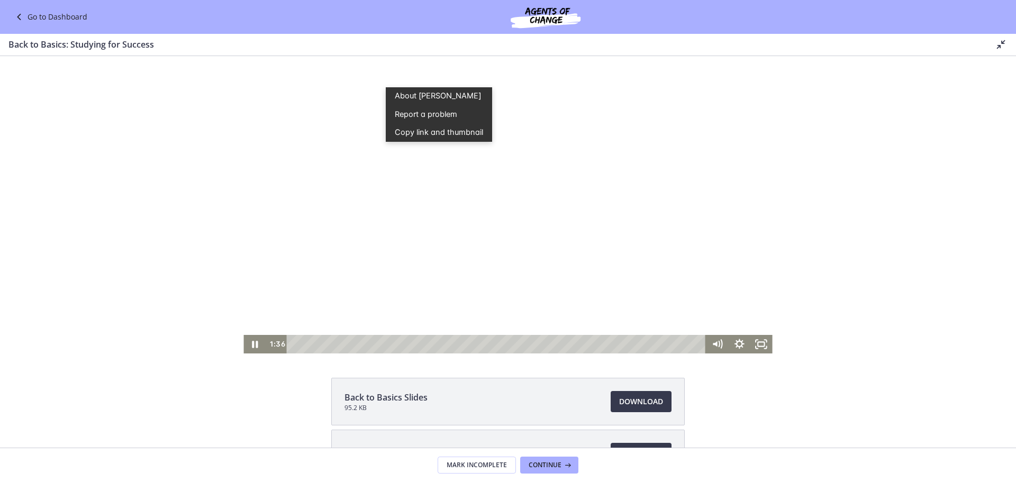
click at [623, 259] on div at bounding box center [507, 204] width 528 height 297
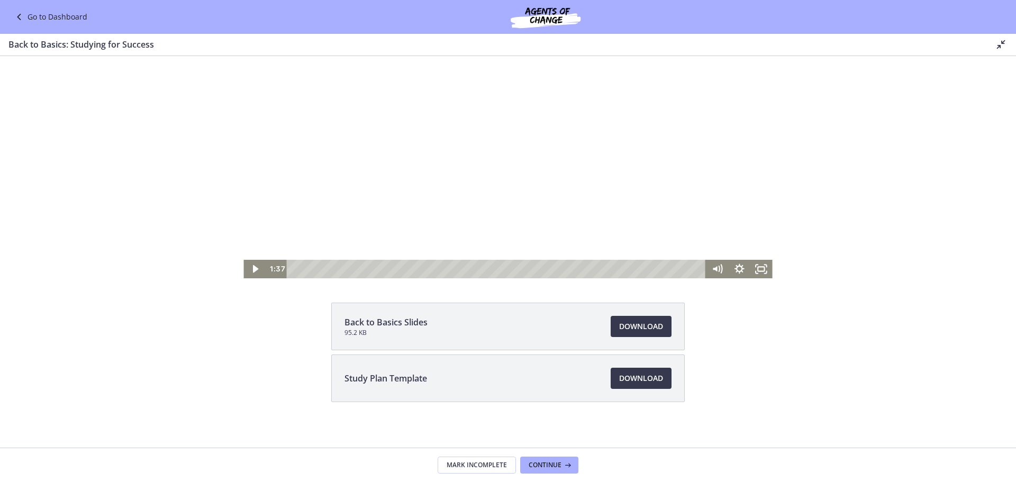
scroll to position [80, 0]
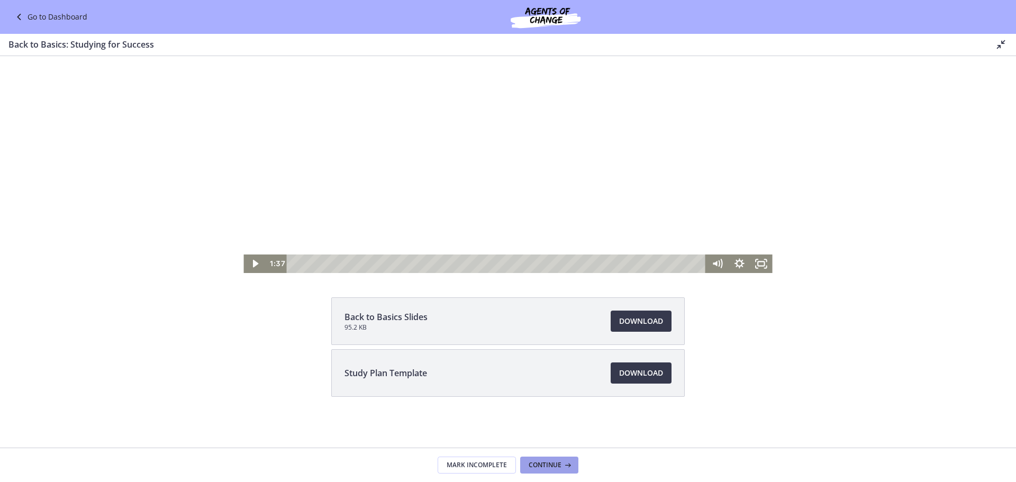
click at [553, 462] on span "Continue" at bounding box center [544, 465] width 33 height 8
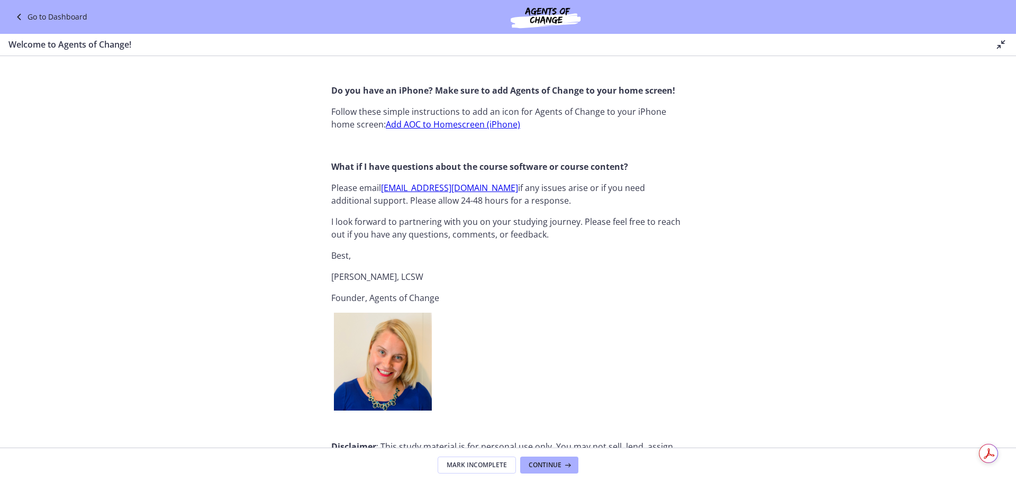
scroll to position [1265, 0]
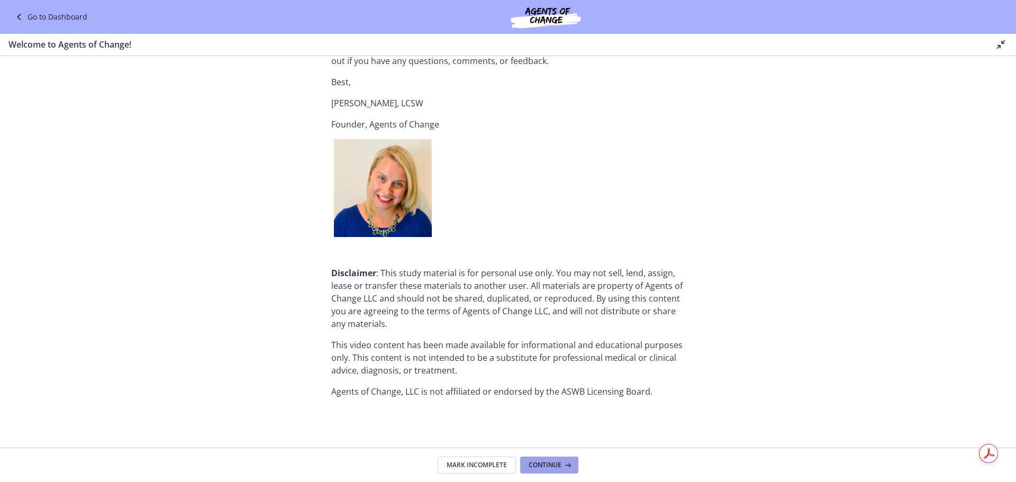
click at [550, 459] on button "Continue" at bounding box center [549, 465] width 58 height 17
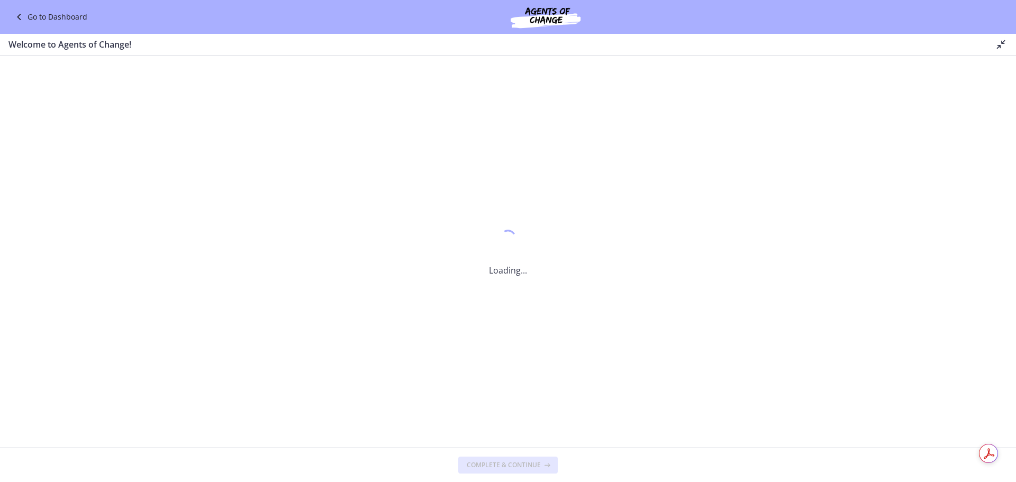
scroll to position [0, 0]
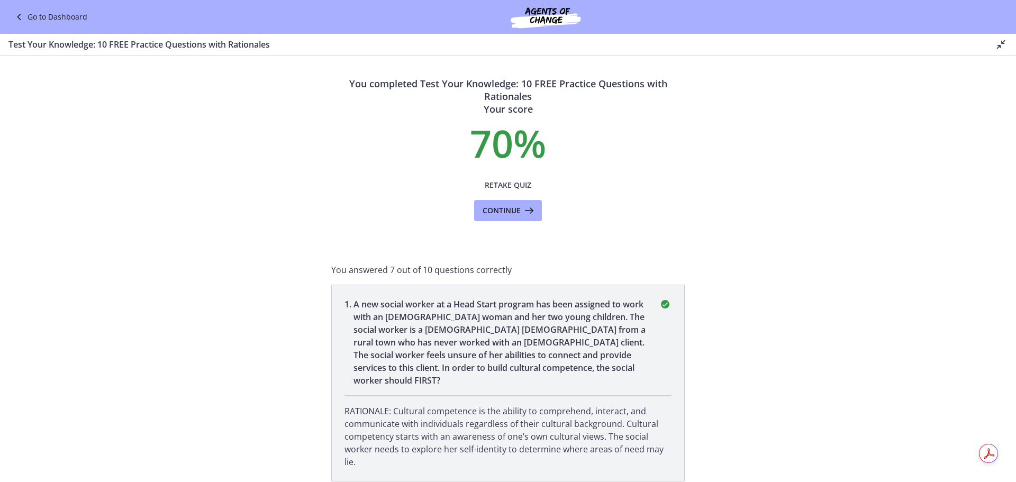
scroll to position [53, 0]
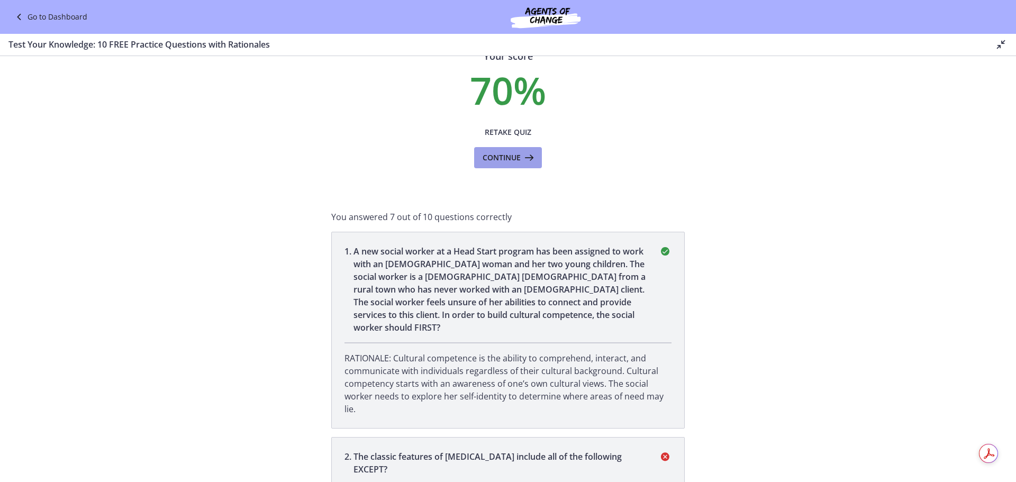
click at [498, 156] on span "Continue" at bounding box center [501, 157] width 38 height 13
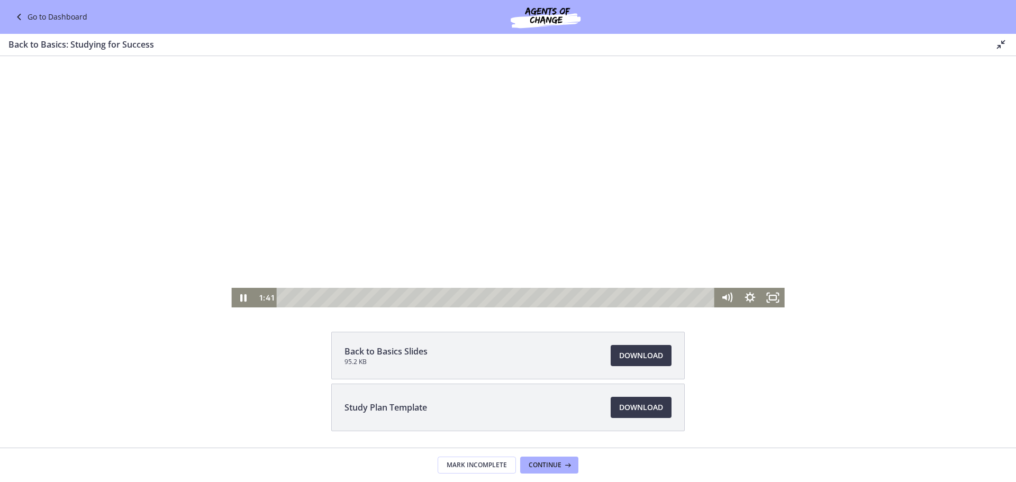
scroll to position [94, 0]
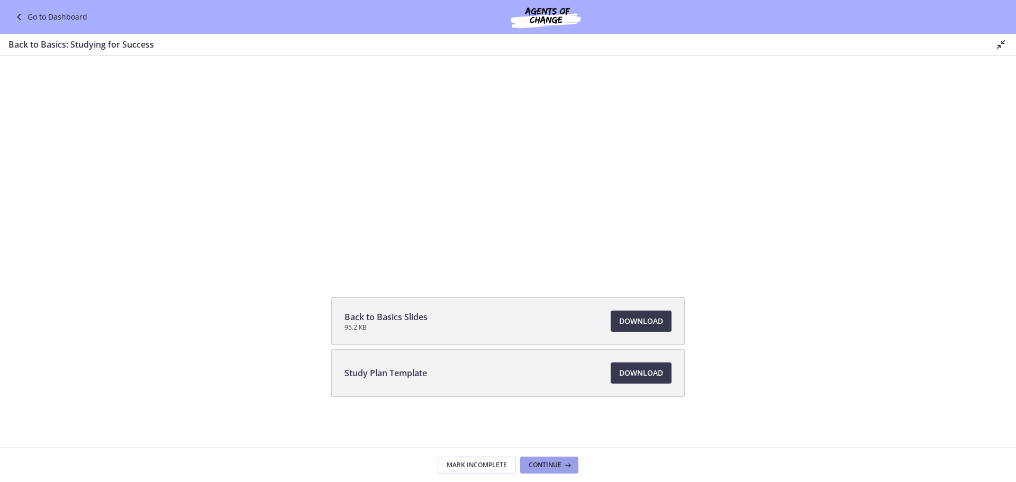
click at [532, 466] on span "Continue" at bounding box center [544, 465] width 33 height 8
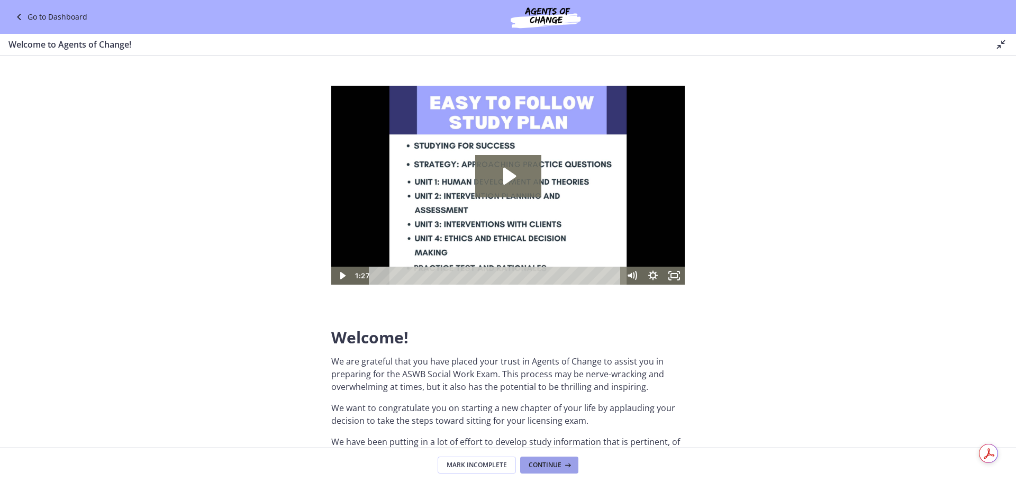
click at [540, 463] on span "Continue" at bounding box center [544, 465] width 33 height 8
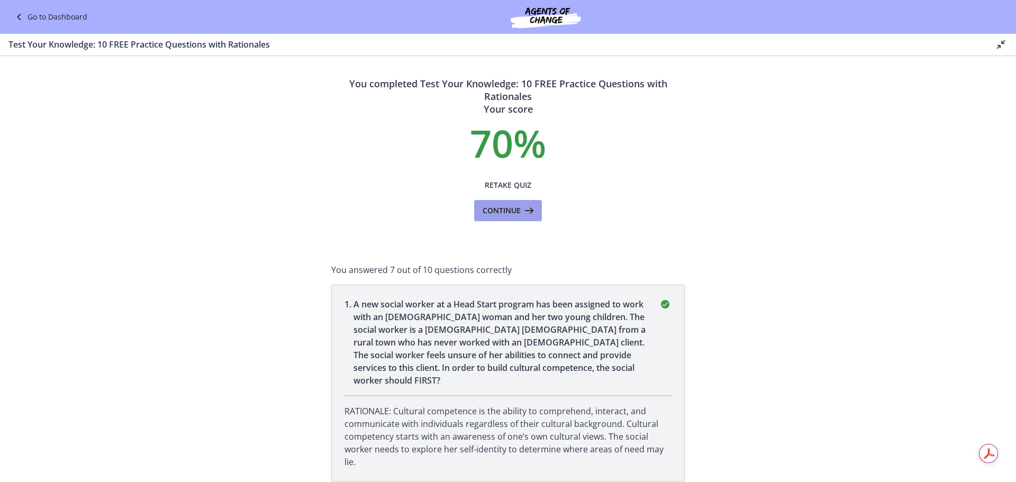
click at [527, 212] on icon at bounding box center [528, 210] width 15 height 13
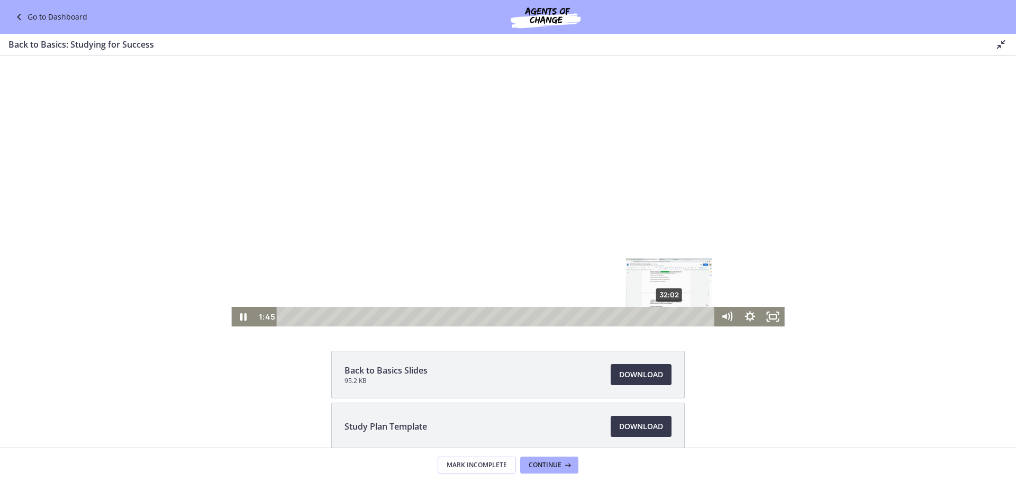
scroll to position [94, 0]
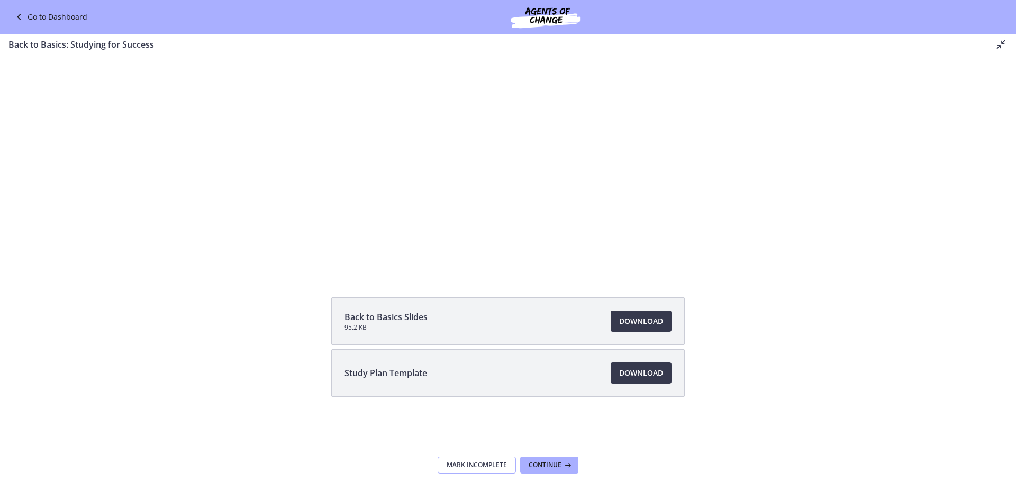
click at [471, 464] on span "Mark Incomplete" at bounding box center [476, 465] width 60 height 8
click at [531, 461] on span "Complete & continue" at bounding box center [504, 465] width 74 height 8
click at [550, 461] on span "Continue" at bounding box center [544, 465] width 33 height 8
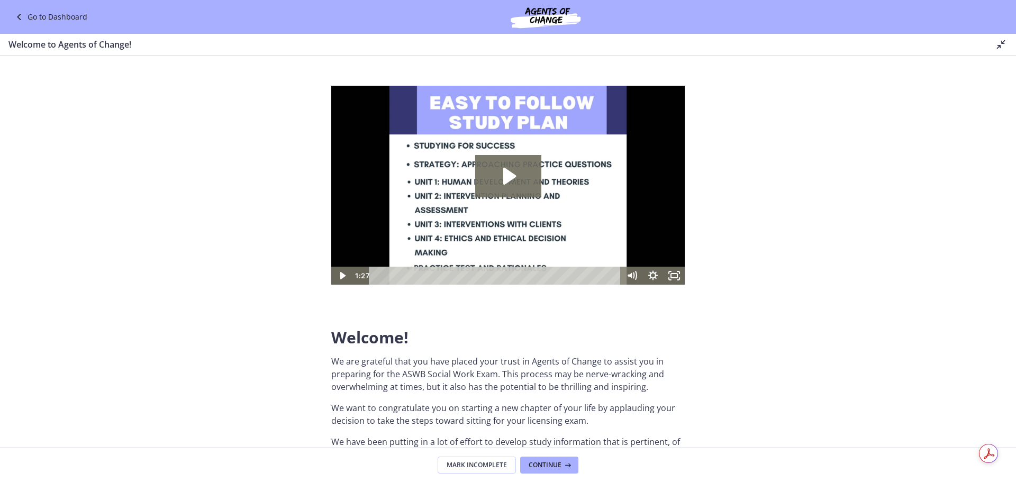
click at [59, 13] on link "Go to Dashboard" at bounding box center [50, 17] width 75 height 13
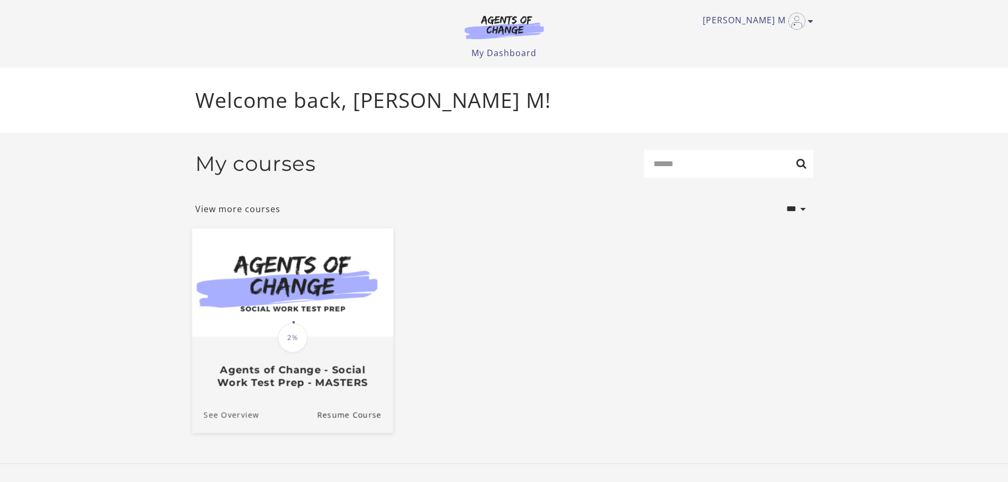
click at [231, 418] on link "See Overview" at bounding box center [224, 414] width 67 height 35
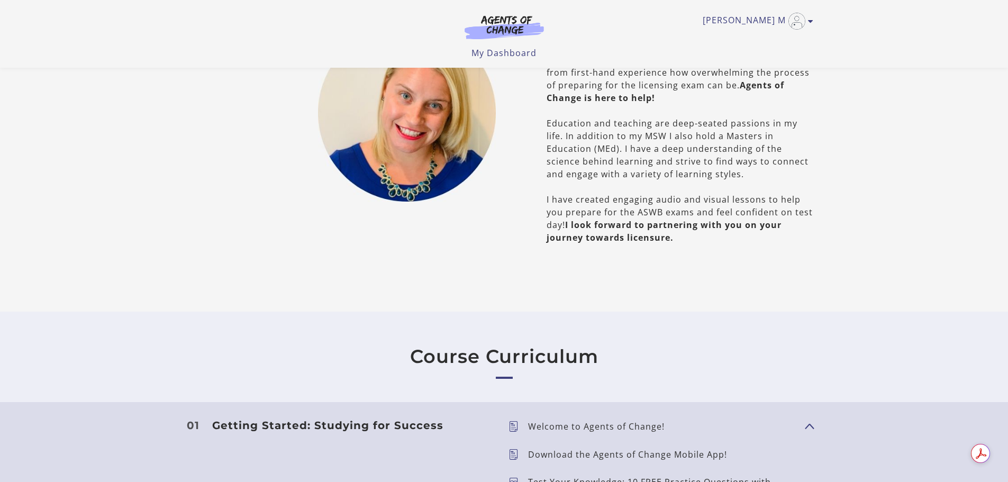
scroll to position [794, 0]
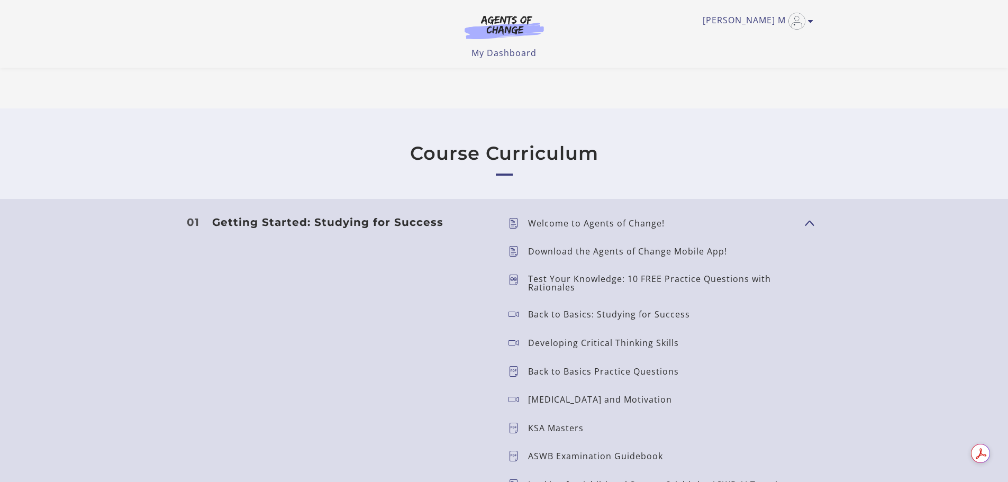
click at [621, 278] on p "Test Your Knowledge: 10 FREE Practice Questions with Rationales" at bounding box center [662, 283] width 268 height 17
click at [513, 278] on icon at bounding box center [518, 283] width 20 height 17
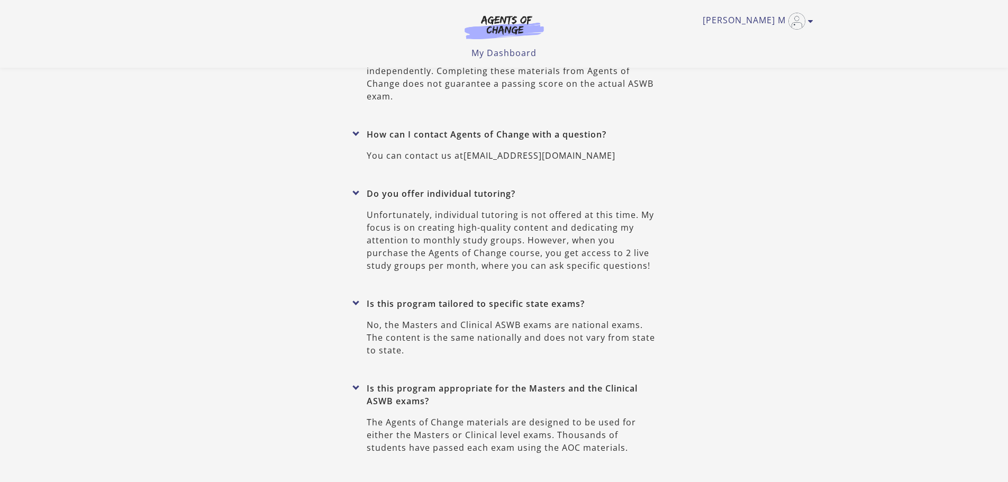
scroll to position [4759, 0]
